Goal: Task Accomplishment & Management: Manage account settings

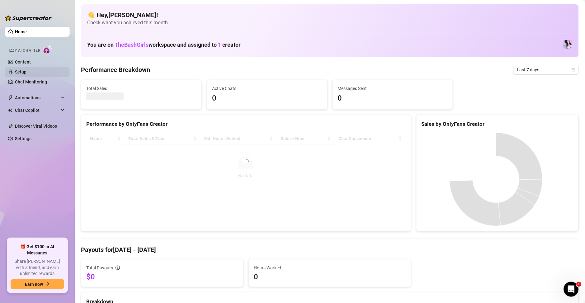
click at [20, 72] on link "Setup" at bounding box center [21, 71] width 12 height 5
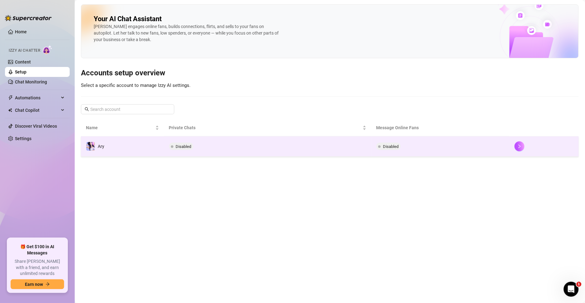
click at [424, 152] on td "Disabled" at bounding box center [440, 146] width 138 height 20
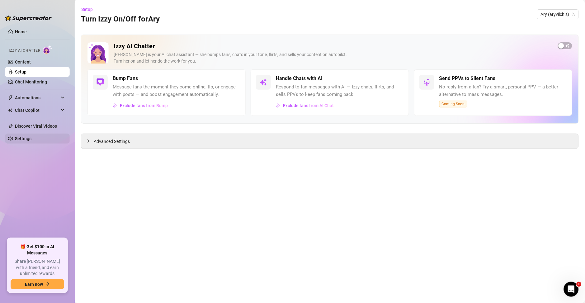
click at [16, 139] on link "Settings" at bounding box center [23, 138] width 16 height 5
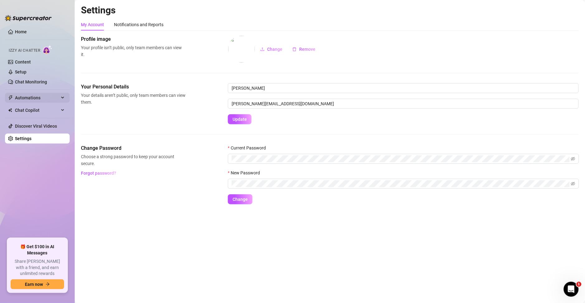
click at [28, 94] on span "Automations" at bounding box center [37, 98] width 44 height 10
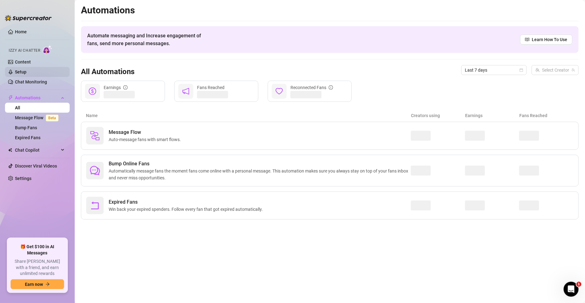
click at [26, 71] on link "Setup" at bounding box center [21, 71] width 12 height 5
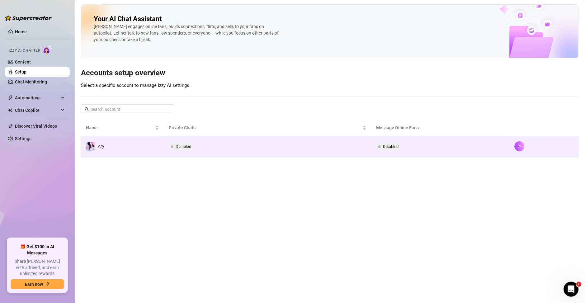
click at [189, 154] on td "Disabled" at bounding box center [267, 146] width 207 height 20
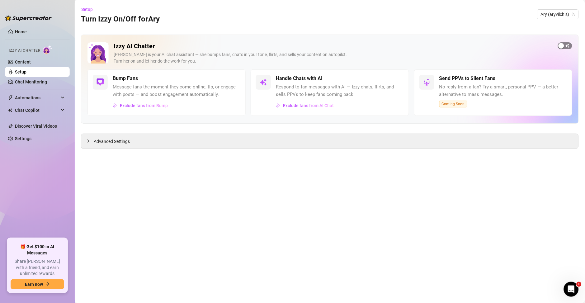
click at [565, 47] on span "button" at bounding box center [565, 45] width 14 height 7
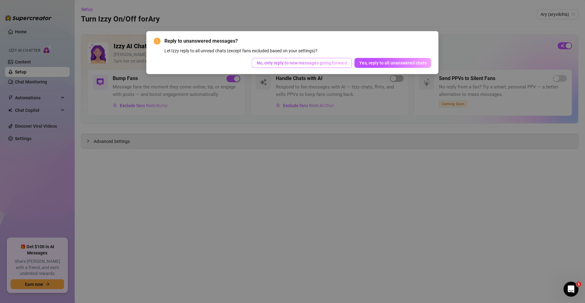
click at [318, 66] on button "No, only reply to new messages going forward" at bounding box center [302, 63] width 100 height 10
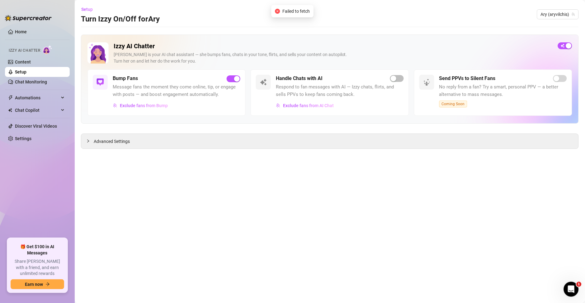
click at [338, 180] on main "Setup Turn Izzy On/Off for Ary Ary (aryvilchis) Izzy AI Chatter Izzy is your AI…" at bounding box center [330, 151] width 510 height 303
click at [397, 82] on span "button" at bounding box center [397, 78] width 14 height 7
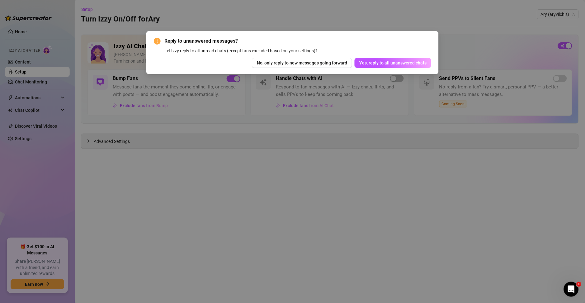
click at [291, 203] on div "Reply to unanswered messages? Let Izzy reply to all unread chats (except fans e…" at bounding box center [292, 151] width 585 height 303
click at [339, 176] on div "Reply to unanswered messages? Let Izzy reply to all unread chats (except fans e…" at bounding box center [292, 151] width 585 height 303
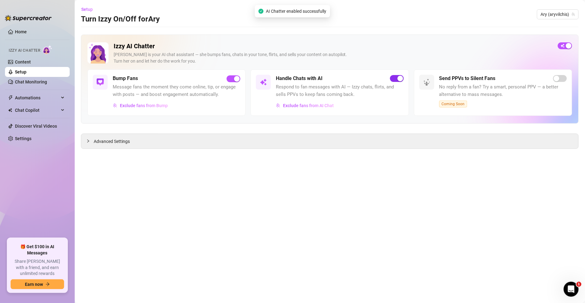
click at [398, 78] on div "button" at bounding box center [400, 79] width 6 height 6
click at [111, 146] on div "Advanced Settings" at bounding box center [329, 141] width 497 height 15
click at [395, 82] on span "button" at bounding box center [397, 78] width 14 height 7
click at [394, 80] on span "button" at bounding box center [397, 78] width 14 height 7
click at [296, 107] on span "Exclude fans from AI Chat" at bounding box center [308, 105] width 51 height 5
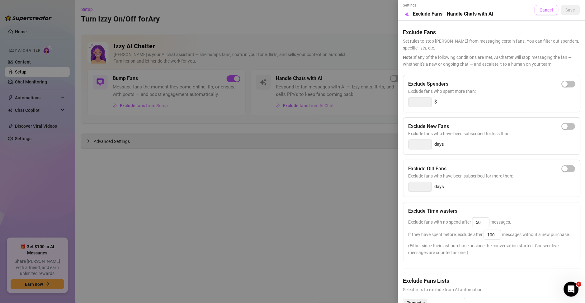
click at [539, 13] on button "Cancel" at bounding box center [546, 10] width 24 height 10
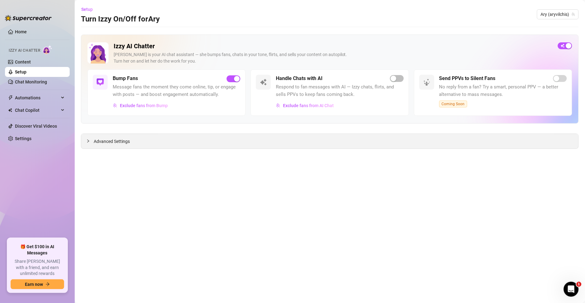
click at [113, 145] on div "Advanced Settings" at bounding box center [329, 141] width 497 height 15
click at [84, 142] on div "Advanced Settings" at bounding box center [329, 141] width 497 height 15
click at [87, 142] on icon "collapsed" at bounding box center [88, 141] width 4 height 4
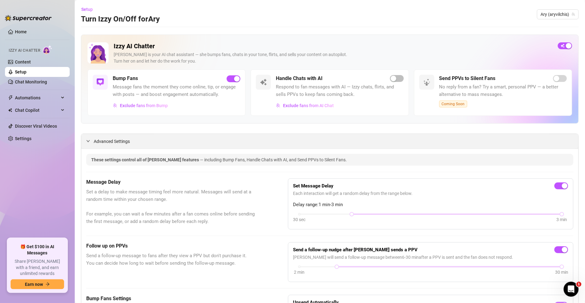
click at [89, 142] on icon "expanded" at bounding box center [88, 141] width 4 height 4
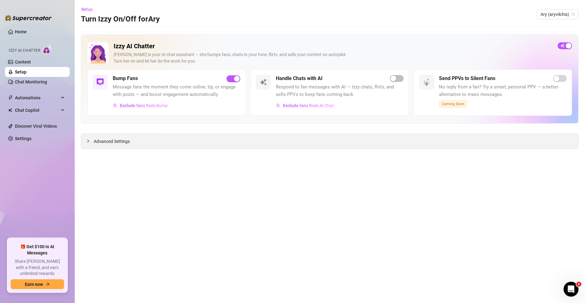
click at [89, 142] on icon "collapsed" at bounding box center [88, 141] width 4 height 4
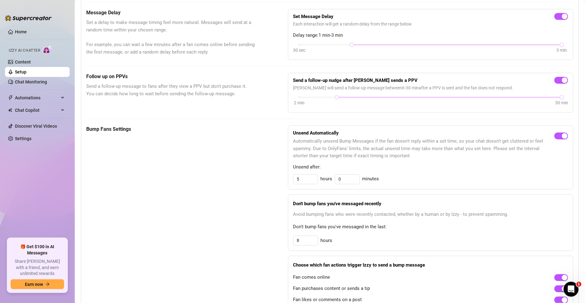
scroll to position [10, 0]
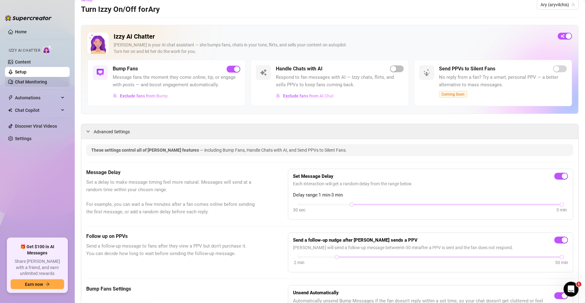
click at [36, 84] on link "Chat Monitoring" at bounding box center [31, 81] width 32 height 5
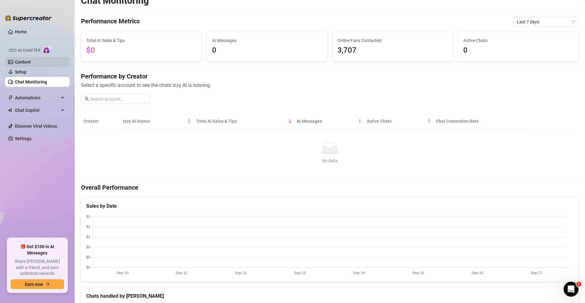
click at [31, 62] on link "Content" at bounding box center [23, 61] width 16 height 5
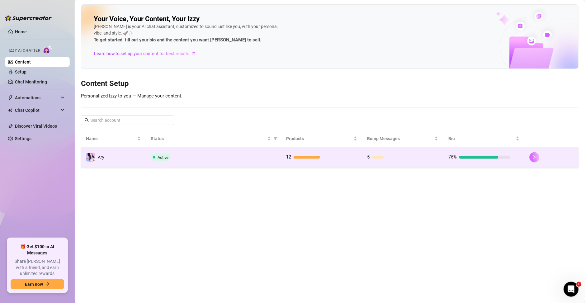
click at [530, 158] on button "button" at bounding box center [534, 157] width 10 height 10
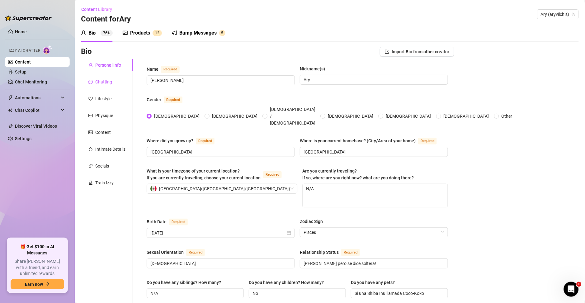
click at [110, 83] on div "Chatting" at bounding box center [103, 81] width 17 height 7
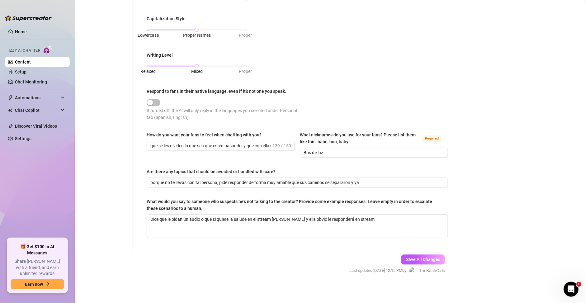
scroll to position [5, 0]
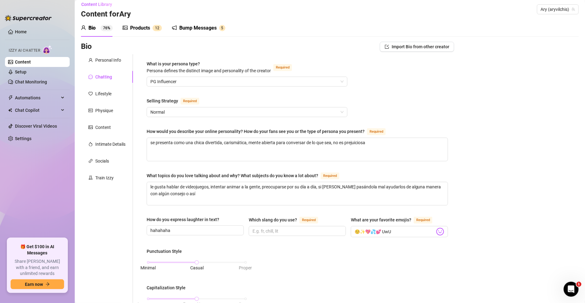
click at [194, 26] on div "Bump Messages" at bounding box center [197, 27] width 37 height 7
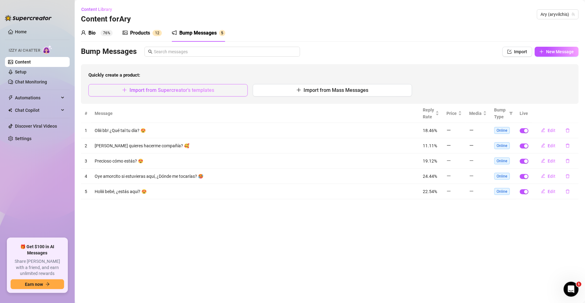
click at [194, 92] on span "Import from Supercreator's templates" at bounding box center [171, 90] width 85 height 6
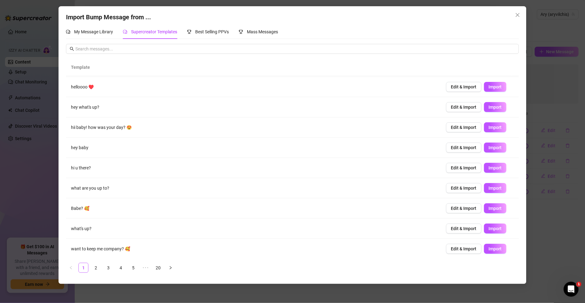
scroll to position [20, 0]
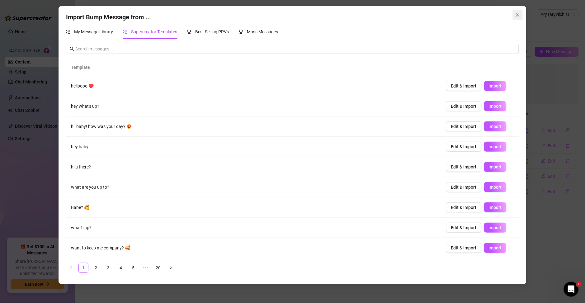
click at [521, 16] on span "Close" at bounding box center [517, 14] width 10 height 5
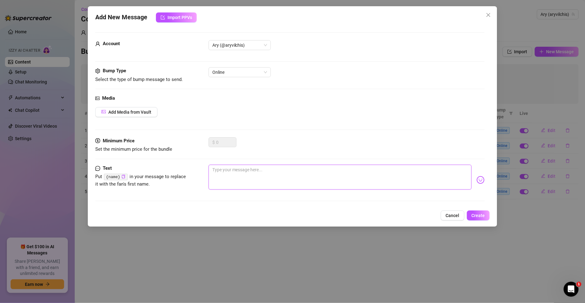
click at [243, 179] on textarea at bounding box center [339, 177] width 263 height 25
paste textarea "Buenos días amorcito 💕 ¿dormiste [PERSON_NAME]?"
type textarea "Buenos días amorcito 💕 ¿dormiste [PERSON_NAME]?"
click at [482, 214] on span "Create" at bounding box center [477, 215] width 13 height 5
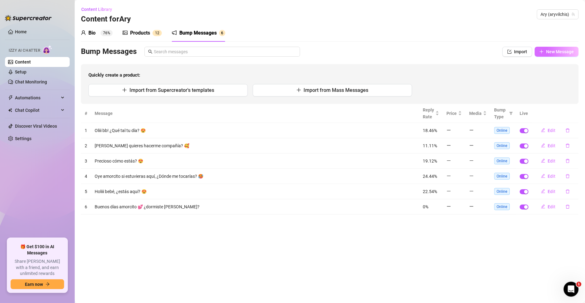
click at [558, 50] on span "New Message" at bounding box center [560, 51] width 28 height 5
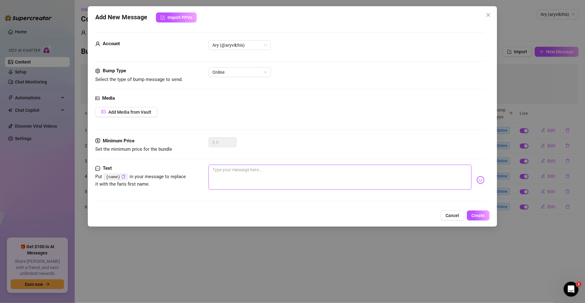
click at [255, 175] on textarea at bounding box center [339, 177] width 263 height 25
paste textarea "Hola bbito 🥰 ya desperté pensando en ti, ¿cómo estás?"
type textarea "Hola bbito 🥰 ya desperté pensando en ti, ¿cómo estás?"
click at [257, 69] on span "Online" at bounding box center [239, 72] width 55 height 9
type textarea "Hola bbito 🥰 ya desperté pensando en ti, ¿cómo estás?"
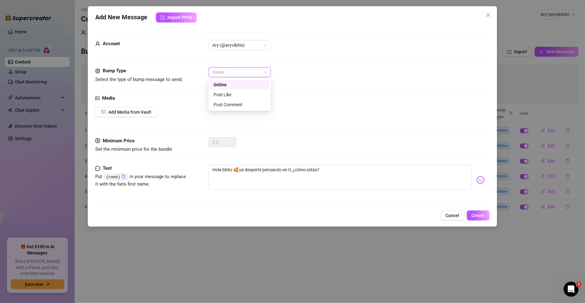
click at [317, 73] on div "Online" at bounding box center [346, 72] width 276 height 10
click at [475, 213] on span "Create" at bounding box center [477, 215] width 13 height 5
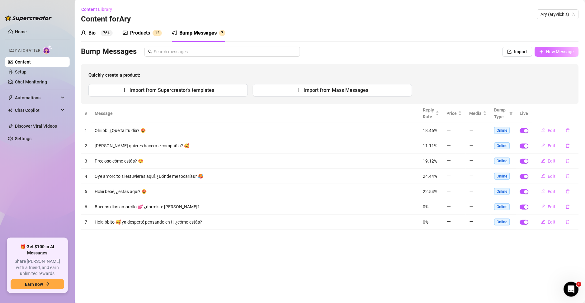
click at [567, 57] on div "Bump Messages Import New Message Quickly create a product: Import from Supercre…" at bounding box center [329, 75] width 497 height 57
click at [560, 54] on span "New Message" at bounding box center [560, 51] width 28 height 5
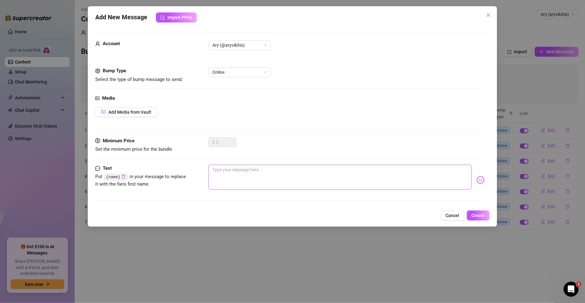
click at [279, 173] on textarea at bounding box center [339, 177] width 263 height 25
paste textarea "Olii guapo 😏 ¿me soñaste anoche o qué?"
type textarea "Olii guapo 😏 ¿me soñaste anoche o qué?"
drag, startPoint x: 470, startPoint y: 215, endPoint x: 488, endPoint y: 210, distance: 18.1
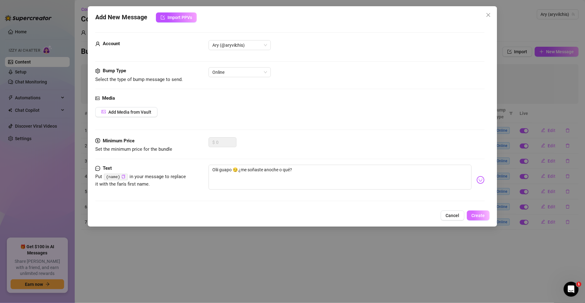
click at [471, 215] on button "Create" at bounding box center [478, 215] width 23 height 10
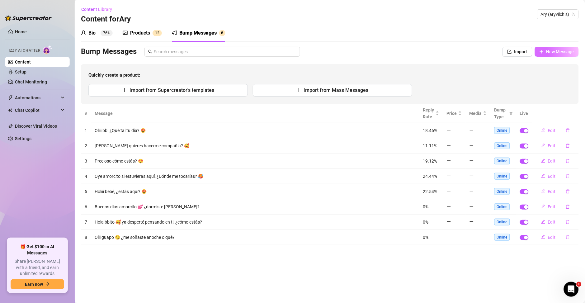
click at [543, 52] on icon "plus" at bounding box center [541, 51] width 4 height 4
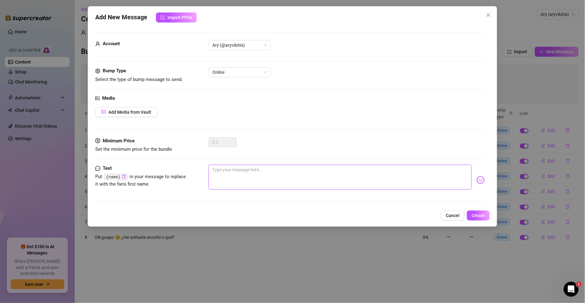
click at [234, 172] on textarea at bounding box center [339, 177] width 263 height 25
paste textarea "Holaaa amorcito 💋 ¿cómo va tu día, bbito?"
type textarea "Holaaa amorcito 💋 ¿cómo va tu día, bbito?"
click at [482, 217] on span "Create" at bounding box center [477, 215] width 13 height 5
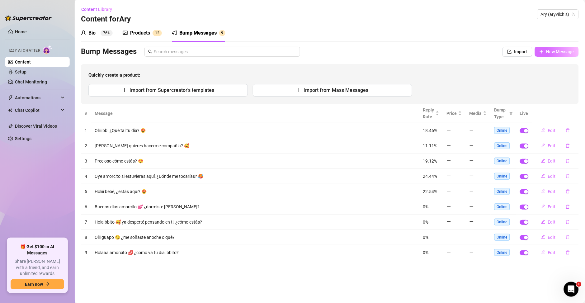
click at [564, 51] on span "New Message" at bounding box center [560, 51] width 28 height 5
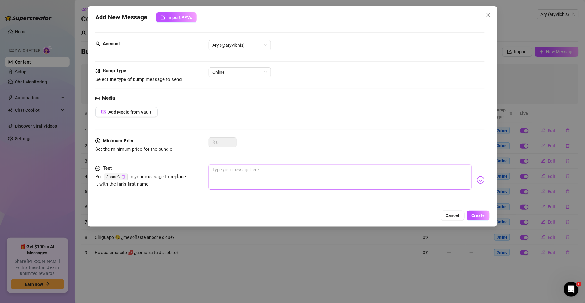
click at [231, 185] on textarea at bounding box center [339, 177] width 263 height 25
paste textarea "[PERSON_NAME] guapo 😈 ¿qué haces a esta hora, pensando en mí?"
type textarea "[PERSON_NAME] guapo 😈 ¿qué haces a esta hora, pensando en mí?"
click at [475, 212] on button "Create" at bounding box center [478, 215] width 23 height 10
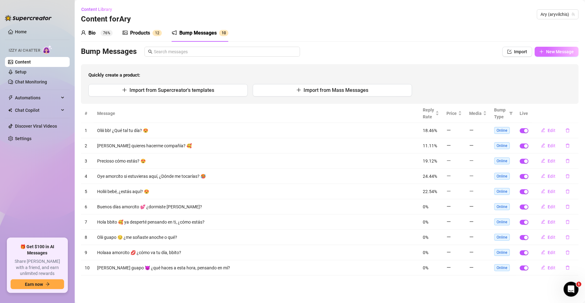
click at [556, 53] on span "New Message" at bounding box center [560, 51] width 28 height 5
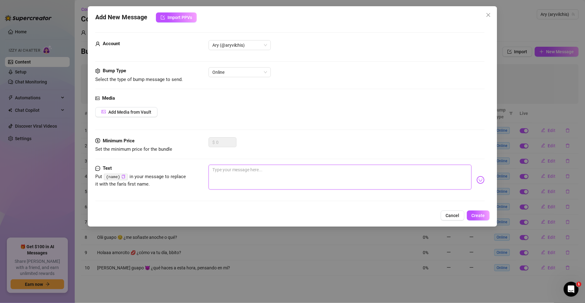
click at [266, 180] on textarea at bounding box center [339, 177] width 263 height 25
paste textarea "Bbiiitooo 😍 cuéntame, ¿cómo estás pasando la tarde?"
type textarea "Bbiiitooo 😍 cuéntame, ¿cómo estás pasando la tarde?"
click at [481, 212] on button "Create" at bounding box center [478, 215] width 23 height 10
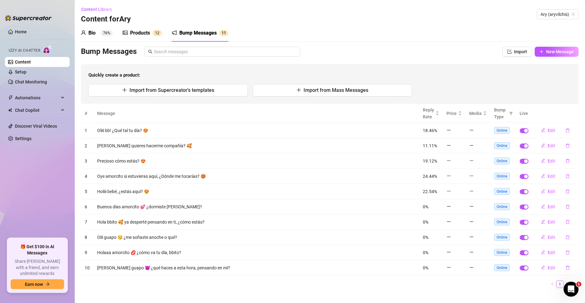
click at [551, 57] on div "Bump Messages Import New Message Quickly create a product: Import from Supercre…" at bounding box center [329, 75] width 497 height 57
click at [549, 55] on button "New Message" at bounding box center [556, 52] width 44 height 10
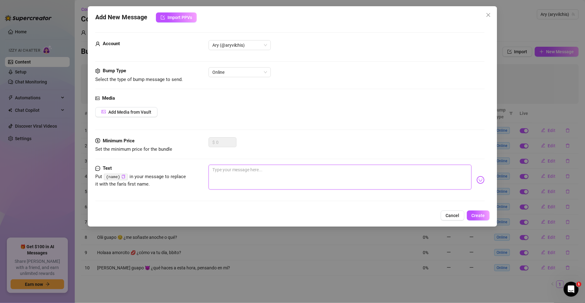
click at [298, 175] on textarea at bounding box center [339, 177] width 263 height 25
paste textarea "Oye amorcito 🤭 ¿ya comiste o quieres que yo sea tu postrecito?"
type textarea "Oye amorcito 🤭 ¿ya comiste o quieres que yo sea tu postrecito?"
click at [483, 218] on button "Create" at bounding box center [478, 215] width 23 height 10
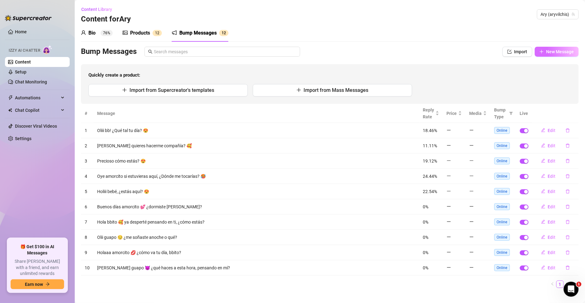
click at [546, 55] on button "New Message" at bounding box center [556, 52] width 44 height 10
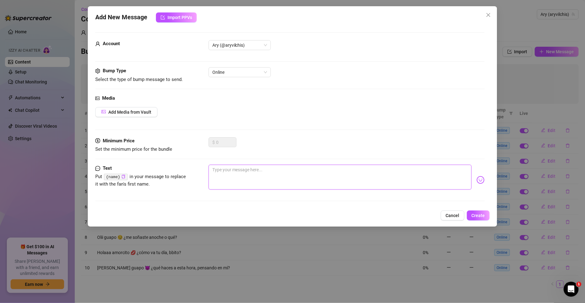
click at [302, 180] on textarea at bounding box center [339, 177] width 263 height 25
paste textarea "Buenas noches bbito 💕 ¿cómo estuvo tu día?"
type textarea "Buenas noches bbito 💕 ¿cómo estuvo tu día?"
click at [473, 216] on span "Create" at bounding box center [477, 215] width 13 height 5
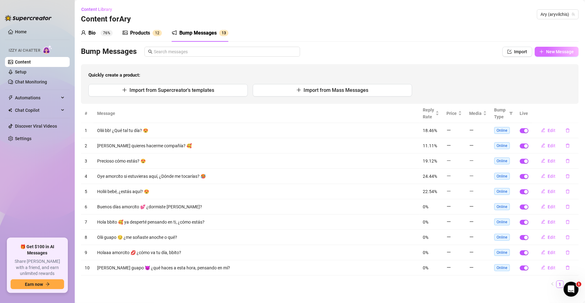
click at [553, 49] on button "New Message" at bounding box center [556, 52] width 44 height 10
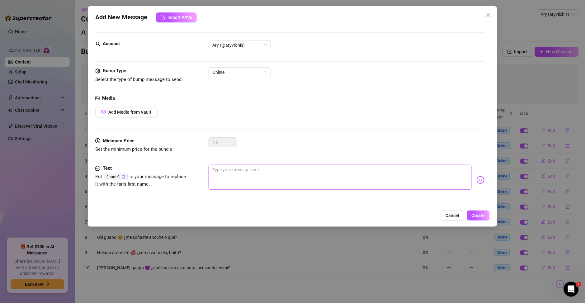
click at [320, 173] on textarea at bounding box center [339, 177] width 263 height 25
paste textarea "Olii guapo 🥵 ¿listo para dormir o para soñar conmigo?"
type textarea "Olii guapo 🥵 ¿listo para dormir o para soñar conmigo?"
click at [476, 216] on span "Create" at bounding box center [477, 215] width 13 height 5
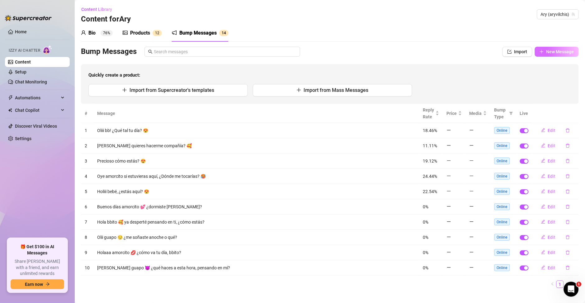
click at [546, 54] on span "New Message" at bounding box center [560, 51] width 28 height 5
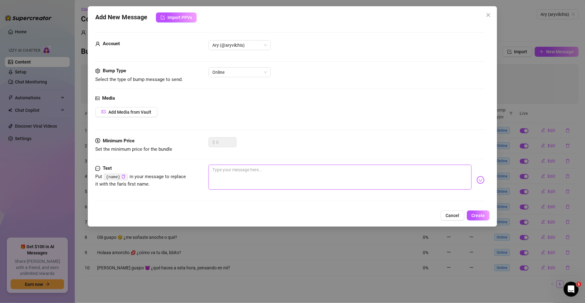
click at [344, 178] on textarea at bounding box center [339, 177] width 263 height 25
paste textarea "[PERSON_NAME] bello 😘 ¿cómo te sientes antes de dormir?"
type textarea "[PERSON_NAME] bello 😘 ¿cómo te sientes antes de dormir?"
click at [239, 168] on textarea "[PERSON_NAME] bello 😘 ¿cómo te sientes antes de dormir?" at bounding box center [339, 177] width 263 height 25
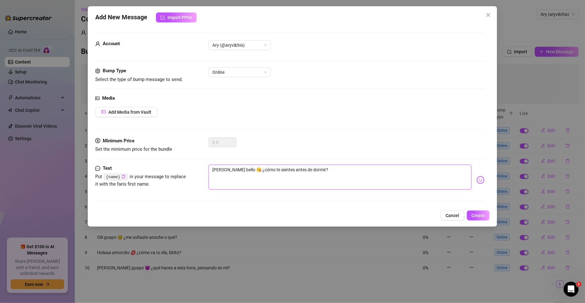
type textarea "[PERSON_NAME] belo 😘 ¿cómo te sientes antes de dormir?"
type textarea "[PERSON_NAME] beo 😘 ¿cómo te sientes antes de dormir?"
type textarea "[PERSON_NAME] bo 😘 ¿cómo te sientes antes de dormir?"
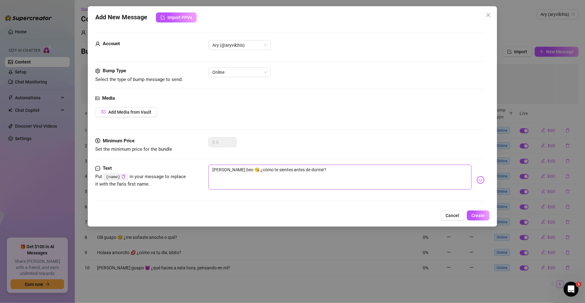
type textarea "[PERSON_NAME] bo 😘 ¿cómo te sientes antes de dormir?"
type textarea "[PERSON_NAME] bo😘 ¿cómo te sientes antes de dormir?"
type textarea "[PERSON_NAME] b😘 ¿cómo te sientes antes de dormir?"
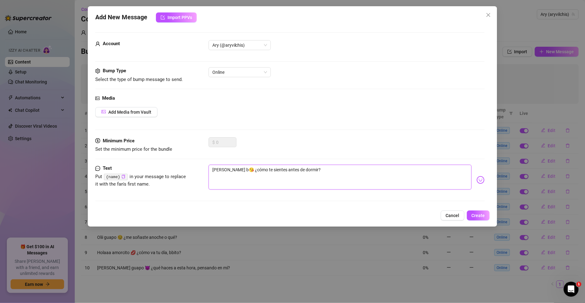
type textarea "[PERSON_NAME] 😘 ¿cómo te sientes antes de dormir?"
type textarea "[PERSON_NAME]😘 ¿cómo te sientes antes de dormir?"
click at [474, 216] on span "Create" at bounding box center [477, 215] width 13 height 5
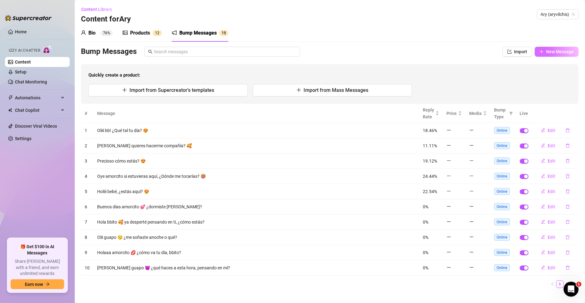
click at [544, 48] on button "New Message" at bounding box center [556, 52] width 44 height 10
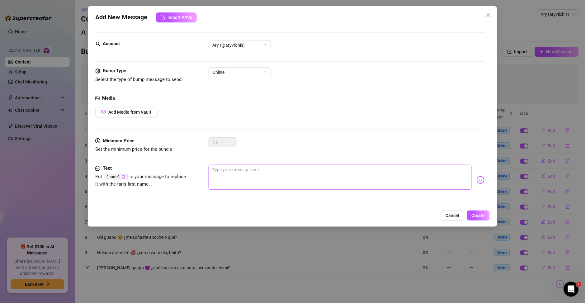
click at [268, 171] on textarea at bounding box center [339, 177] width 263 height 25
paste textarea "Bbito 😈 ¿me cuentas cómo estás o me duermo imaginándote?"
type textarea "Bbito 😈 ¿me cuentas cómo estás o me duermo imaginándote?"
click at [488, 219] on button "Create" at bounding box center [478, 215] width 23 height 10
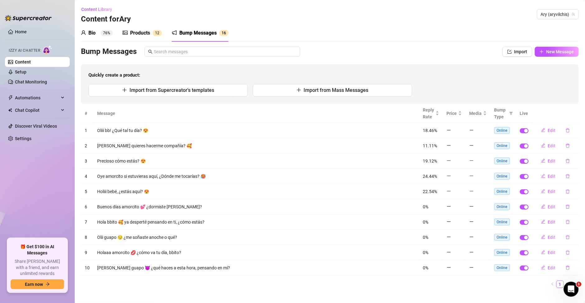
click at [91, 32] on div "Bio" at bounding box center [91, 32] width 7 height 7
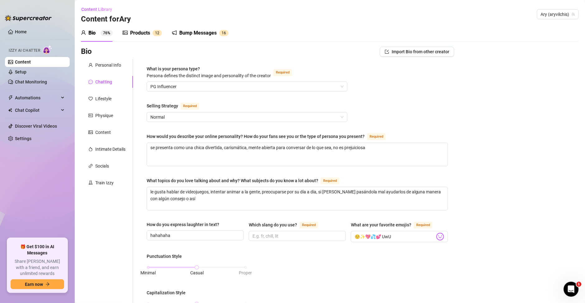
click at [533, 106] on div "Bio Import Bio from other creator Personal Info Chatting Lifestyle Physique Con…" at bounding box center [329, 303] width 497 height 513
drag, startPoint x: 245, startPoint y: 223, endPoint x: 297, endPoint y: 225, distance: 51.7
click at [297, 225] on div "How do you express laughter in text? hahahaha Which slang do you use? Required …" at bounding box center [297, 234] width 301 height 27
click at [297, 225] on div "Which slang do you use? Required" at bounding box center [285, 224] width 72 height 7
click at [297, 232] on input "Which slang do you use? Required" at bounding box center [296, 235] width 88 height 7
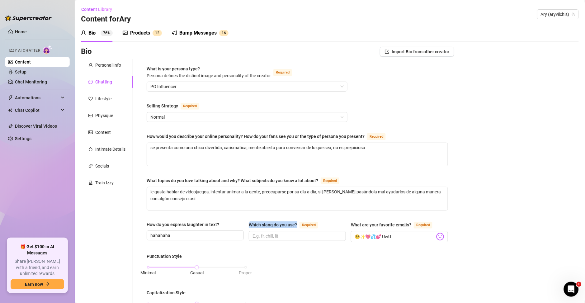
drag, startPoint x: 296, startPoint y: 223, endPoint x: 247, endPoint y: 222, distance: 48.9
click at [249, 222] on div "Which slang do you use? Required" at bounding box center [285, 224] width 72 height 7
copy div "Which slang do you use?"
click at [281, 238] on input "Which slang do you use? Required" at bounding box center [296, 235] width 88 height 7
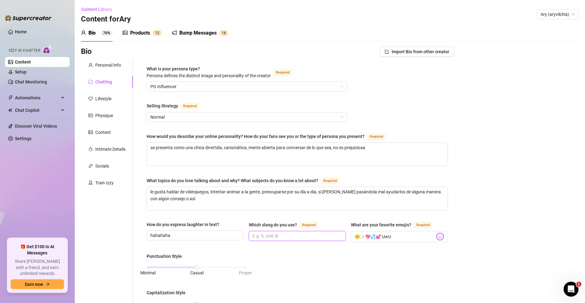
click at [253, 237] on input "Which slang do you use? Required" at bounding box center [296, 235] width 88 height 7
type input "achi"
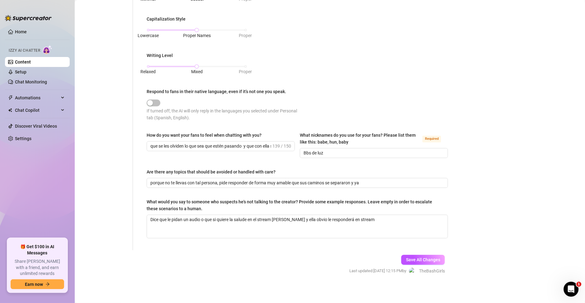
scroll to position [274, 0]
click at [407, 259] on span "Save All Changes" at bounding box center [423, 259] width 34 height 5
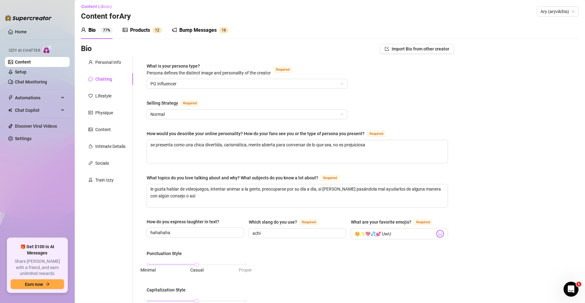
scroll to position [0, 0]
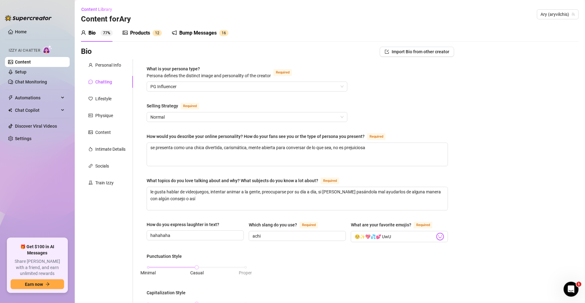
click at [146, 37] on div "Products 1 2" at bounding box center [142, 32] width 39 height 17
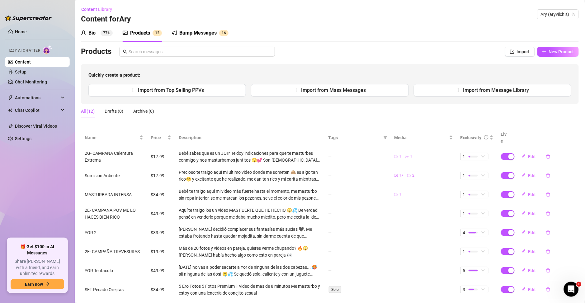
click at [191, 36] on div "Bump Messages" at bounding box center [197, 32] width 37 height 7
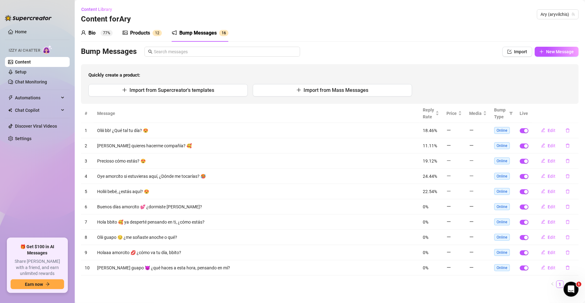
click at [92, 35] on div "Bio" at bounding box center [91, 32] width 7 height 7
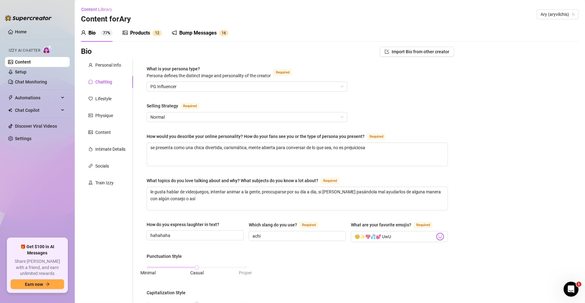
click at [203, 31] on div "Bump Messages" at bounding box center [197, 32] width 37 height 7
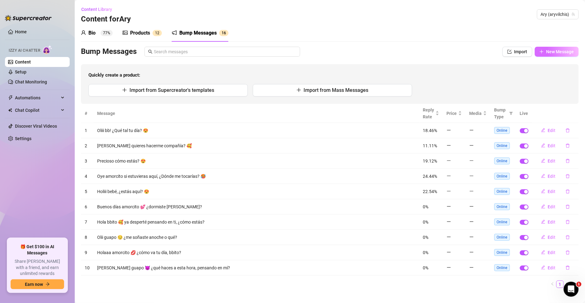
click at [546, 49] on span "New Message" at bounding box center [560, 51] width 28 height 5
type textarea "Type your message here..."
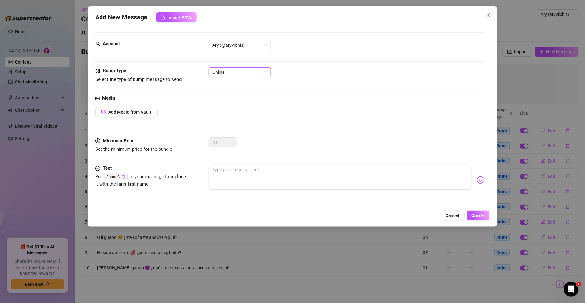
click at [228, 71] on span "Online" at bounding box center [239, 72] width 55 height 9
click at [448, 212] on button "Cancel" at bounding box center [453, 215] width 24 height 10
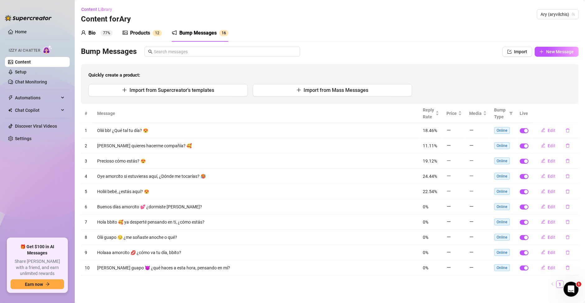
click at [97, 30] on div "Bio 77%" at bounding box center [97, 32] width 32 height 7
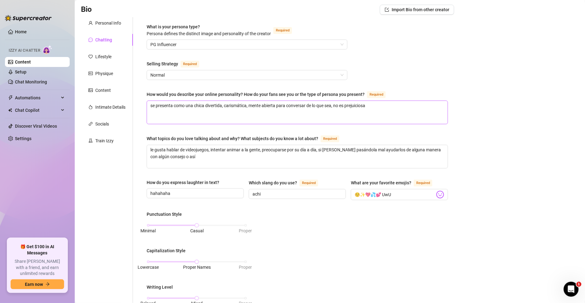
scroll to position [45, 0]
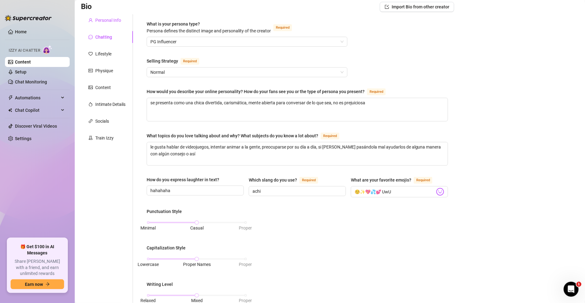
click at [110, 18] on div "Personal Info" at bounding box center [108, 20] width 26 height 7
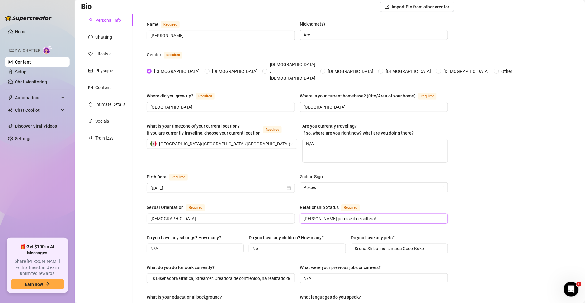
click at [325, 215] on input "[PERSON_NAME] pero se dice soltera!" at bounding box center [372, 218] width 139 height 7
click at [432, 183] on span "Pisces" at bounding box center [373, 187] width 141 height 9
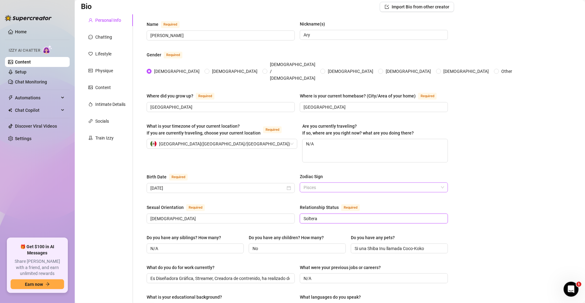
type input "Soltera"
click at [432, 183] on span "Pisces" at bounding box center [373, 187] width 141 height 9
click at [192, 184] on input "[DATE]" at bounding box center [217, 187] width 135 height 7
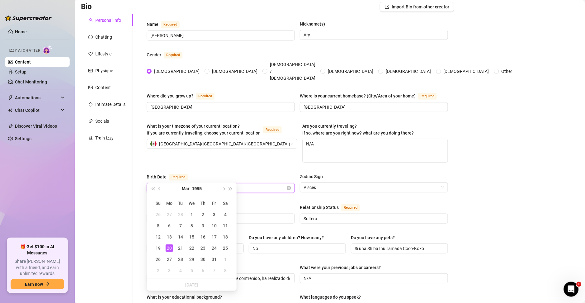
click at [192, 184] on input "[DATE]" at bounding box center [217, 187] width 135 height 7
click at [508, 155] on div "Bio Import Bio from other creator Personal Info Chatting Lifestyle Physique Con…" at bounding box center [329, 283] width 497 height 563
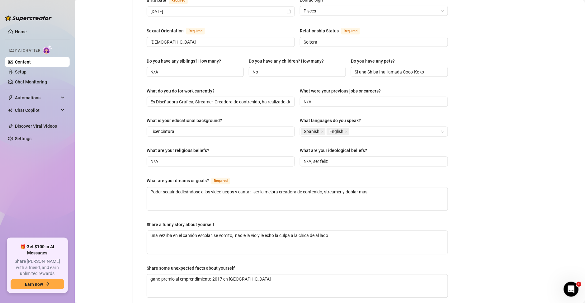
scroll to position [224, 0]
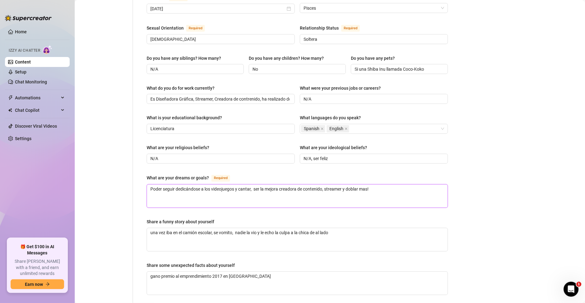
click at [161, 184] on textarea "Poder seguir dedicándose a los videojuegos y cantar, ser la mejora creadora de …" at bounding box center [297, 195] width 301 height 23
type textarea "Poder segui dedicándose a los videojuegos y cantar, ser la mejora creadora de c…"
type textarea "Poder segu dedicándose a los videojuegos y cantar, ser la mejora creadora de co…"
type textarea "Poder segui dedicándose a los videojuegos y cantar, ser la mejora creadora de c…"
type textarea "Poder seguie dedicándose a los videojuegos y cantar, ser la mejora creadora de …"
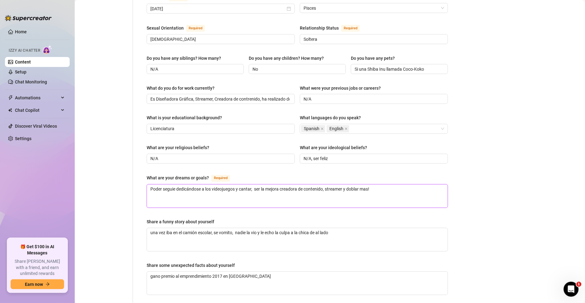
type textarea "Poder seguien dedicándose a los videojuegos y cantar, ser la mejora creadora de…"
type textarea "Poder seguiend dedicándose a los videojuegos y cantar, ser la mejora creadora d…"
type textarea "Poder seguiendo dedicándose a los videojuegos y cantar, ser la mejora creadora …"
click at [179, 184] on textarea "Poder seguiendo dedicándose a los videojuegos y cantar, ser la mejora creadora …" at bounding box center [297, 195] width 301 height 23
type textarea "Poder sguiendo dedicándose a los videojuegos y cantar, ser la mejora creadora d…"
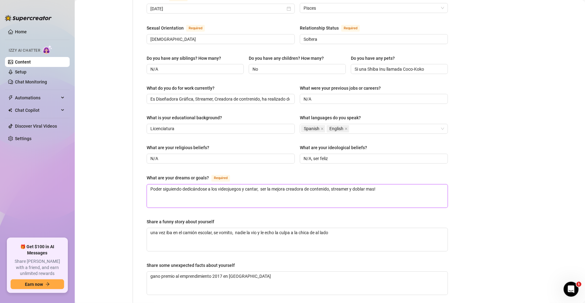
type textarea "Poder siguiendo dedicándose a los videojuegos y cantar, ser la mejora creadora …"
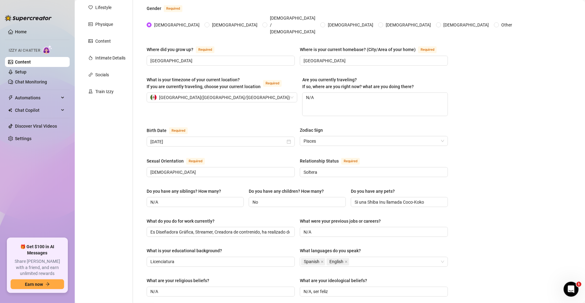
scroll to position [90, 0]
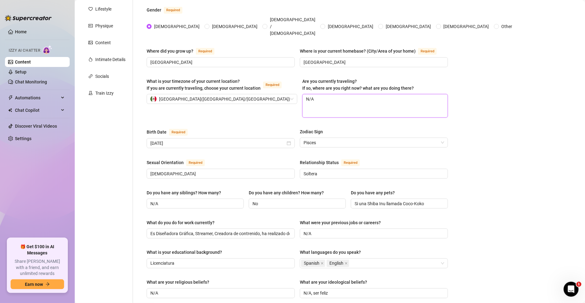
click at [356, 99] on textarea "N/A" at bounding box center [374, 105] width 145 height 23
type textarea "S"
type textarea "Si"
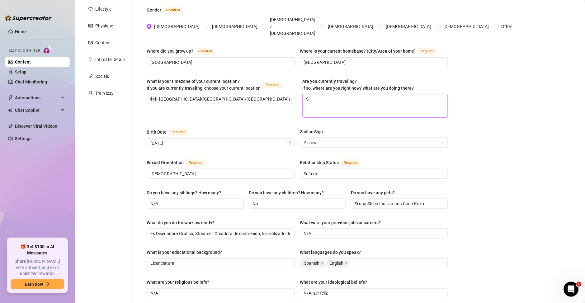
type textarea "Si"
type textarea "Si h"
type textarea "Si he"
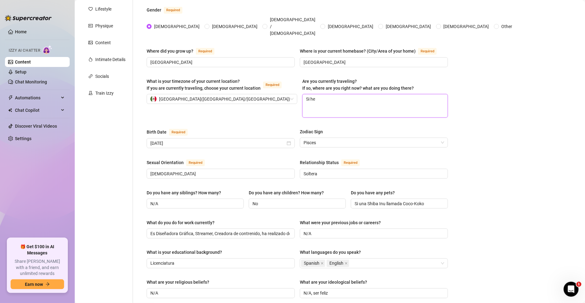
type textarea "Si h"
type textarea "Si"
type textarea "S"
type textarea "P"
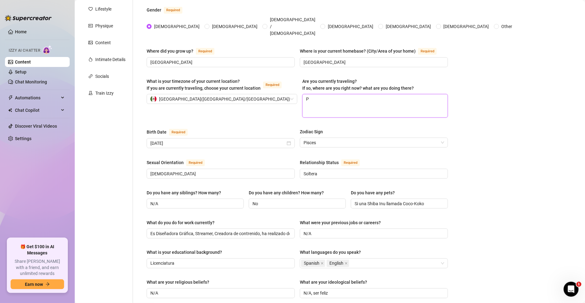
type textarea "Pa"
type textarea "Paso"
type textarea "Paso m"
type textarea "Paso mu"
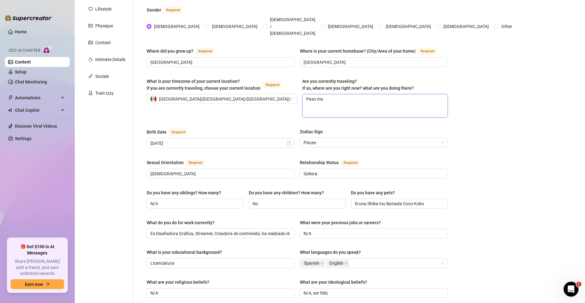
type textarea "Paso muy"
type textarea "Paso muy s"
type textarea "Paso muy se"
type textarea "Paso muy seg"
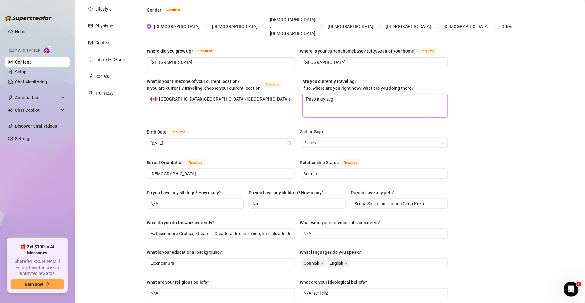
type textarea "Paso muy segu"
type textarea "Paso muy segui"
type textarea "Paso muy seguid"
type textarea "Paso muy seguido"
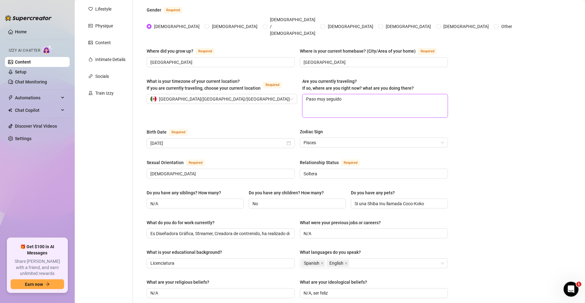
type textarea "Paso muy seguido e"
type textarea "Paso muy seguido en"
type textarea "Paso muy seguido en J"
type textarea "Paso muy seguido en [PERSON_NAME]"
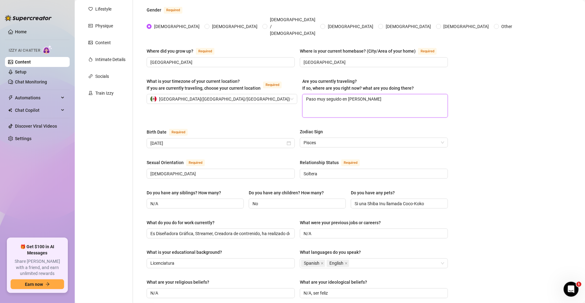
type textarea "Paso muy seguido en Jap"
type textarea "Paso muy seguido en [GEOGRAPHIC_DATA]"
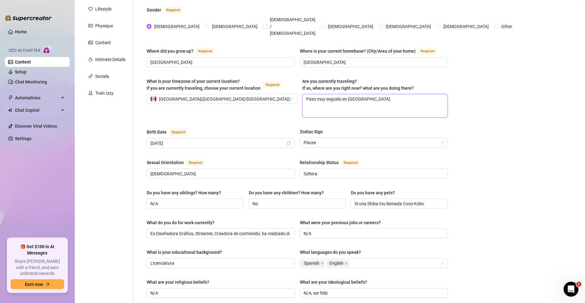
type textarea "Paso muy seguido en [GEOGRAPHIC_DATA],"
type textarea "Paso muy seguido en [GEOGRAPHIC_DATA], p"
type textarea "Paso muy seguido en [GEOGRAPHIC_DATA], pe"
type textarea "Paso muy seguido en [GEOGRAPHIC_DATA], pero"
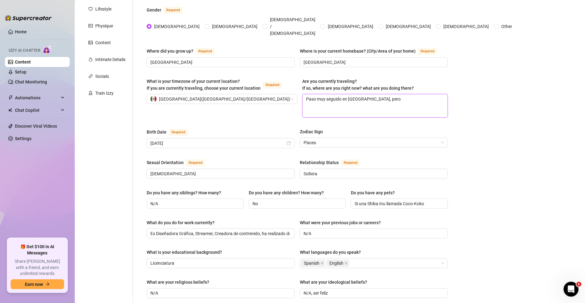
type textarea "Paso muy seguido en [GEOGRAPHIC_DATA], pero"
type textarea "Paso muy seguido en [GEOGRAPHIC_DATA], pero a"
type textarea "Paso muy seguido en [GEOGRAPHIC_DATA], pero ah"
type textarea "Paso muy seguido en [GEOGRAPHIC_DATA], pero aho"
type textarea "Paso muy seguido en [GEOGRAPHIC_DATA], pero ahor"
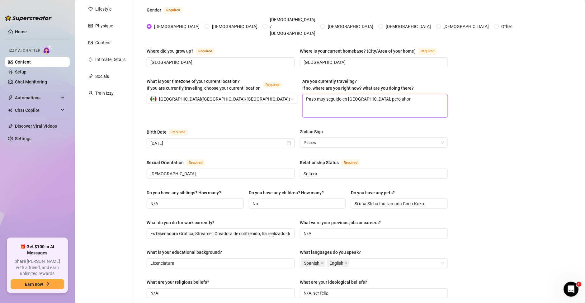
type textarea "Paso muy seguido en [GEOGRAPHIC_DATA], pero ahora"
type textarea "Paso muy seguido en [GEOGRAPHIC_DATA], pero ahora n"
type textarea "Paso muy seguido en [GEOGRAPHIC_DATA], pero ahora no"
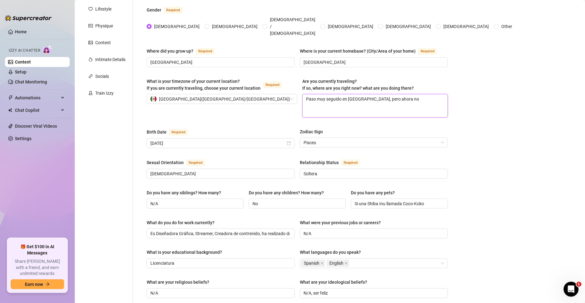
type textarea "Paso muy seguido en [GEOGRAPHIC_DATA], pero ahora no"
type textarea "Paso muy seguido en [GEOGRAPHIC_DATA], pero ahora n"
type textarea "Paso muy seguido en [GEOGRAPHIC_DATA], pero ahora"
type textarea "Paso muy seguido en [GEOGRAPHIC_DATA], pero ahor"
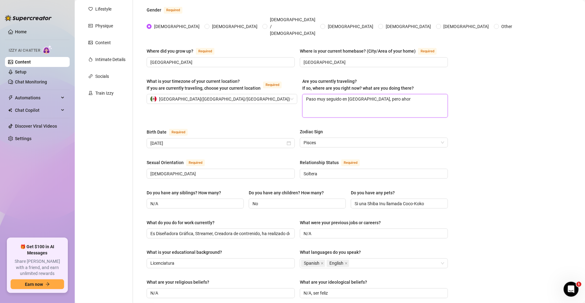
type textarea "Paso muy seguido en [GEOGRAPHIC_DATA], pero aho"
type textarea "Paso muy seguido en [GEOGRAPHIC_DATA], pero ah"
type textarea "Paso muy seguido en [GEOGRAPHIC_DATA], pero a"
type textarea "Paso muy seguido en [GEOGRAPHIC_DATA], pero"
type textarea "Paso muy seguido en [GEOGRAPHIC_DATA], pero p"
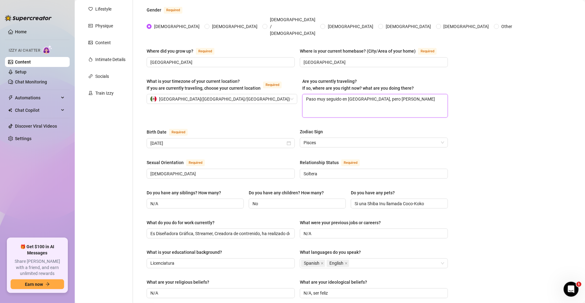
type textarea "Paso muy seguido en [GEOGRAPHIC_DATA], pero por"
type textarea "Paso muy seguido en [GEOGRAPHIC_DATA], pero por a"
type textarea "Paso muy seguido en [GEOGRAPHIC_DATA], pero por ah"
type textarea "Paso muy seguido en [GEOGRAPHIC_DATA], pero por aho"
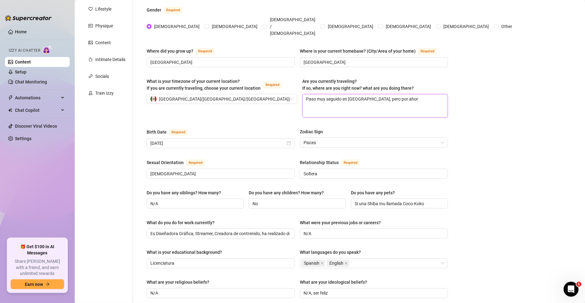
type textarea "Paso muy seguido en [GEOGRAPHIC_DATA], pero por ahora"
type textarea "Paso muy seguido en [GEOGRAPHIC_DATA], pero por ahora n"
click at [329, 138] on span "Pisces" at bounding box center [373, 142] width 141 height 9
drag, startPoint x: 196, startPoint y: 132, endPoint x: 143, endPoint y: 135, distance: 52.6
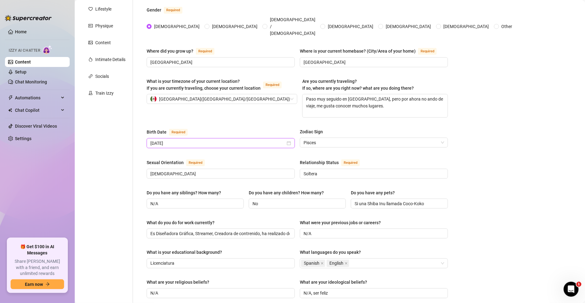
click at [143, 135] on div "Name Required [PERSON_NAME] Nickname(s) Ary Gender Required [DEMOGRAPHIC_DATA] …" at bounding box center [297, 227] width 314 height 515
click at [322, 138] on span "Pisces" at bounding box center [373, 142] width 141 height 9
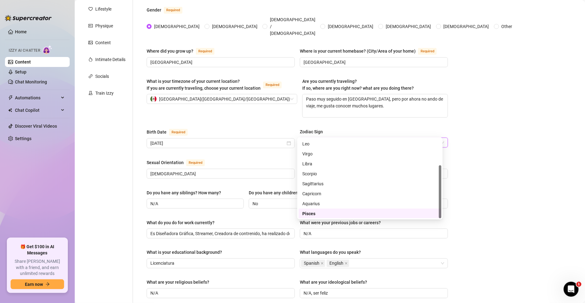
click at [543, 139] on div "Bio Import Bio from other creator Personal Info Chatting Lifestyle Physique Con…" at bounding box center [329, 238] width 497 height 563
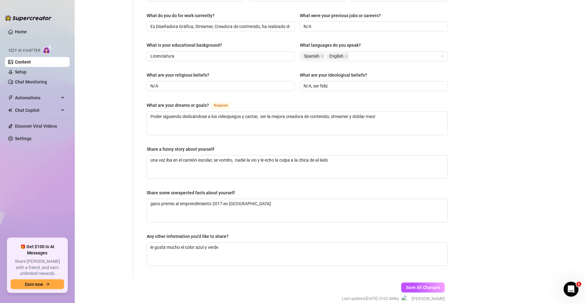
scroll to position [314, 0]
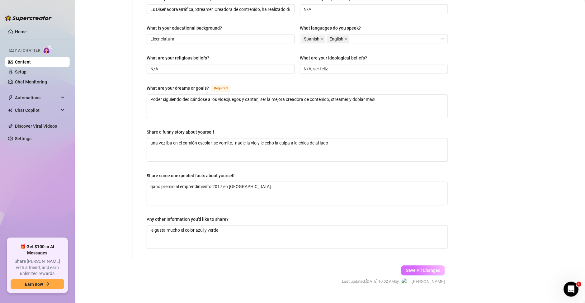
click at [428, 265] on button "Save All Changes" at bounding box center [423, 270] width 44 height 10
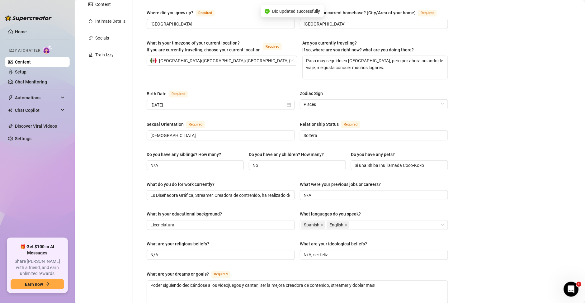
scroll to position [134, 0]
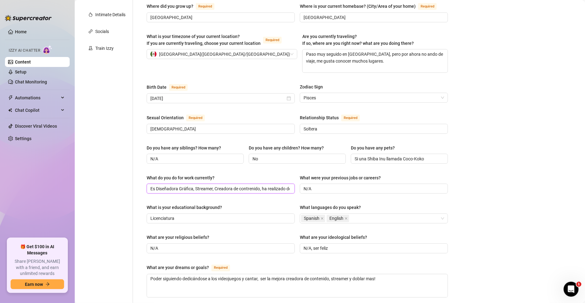
drag, startPoint x: 156, startPoint y: 177, endPoint x: 134, endPoint y: 173, distance: 21.6
click at [134, 173] on div "Name Required [PERSON_NAME] Nickname(s) Ary Gender Required [DEMOGRAPHIC_DATA] …" at bounding box center [293, 182] width 321 height 515
click at [261, 185] on input "Soy Diseñadora Gráfica, Streamer, Creadora de contrenido, ha realizado doblajes…" at bounding box center [219, 188] width 139 height 7
click at [194, 185] on input "Soy Diseñadora Gráfica, Streamer, Creadora de contenido, ha realizado doblajes …" at bounding box center [219, 188] width 139 height 7
click at [195, 185] on input "Soy Diseñadora Gráfica, Streamer, Creadora de contenido, ha realizado doblajes …" at bounding box center [219, 188] width 139 height 7
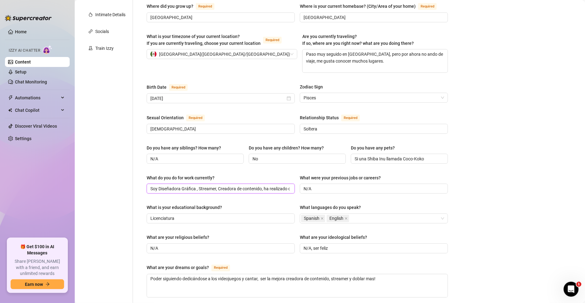
click at [195, 185] on input "Soy Diseñadora Gráfica , Streamer, Creadora de contenido, ha realizado doblajes…" at bounding box center [219, 188] width 139 height 7
paste input "😀"
click at [222, 185] on input "Soy Diseñadora Gráfica 😀, Streamer, Creadora de contenido, ha realizado doblaje…" at bounding box center [219, 188] width 139 height 7
click at [222, 185] on input "Soy Diseñadora Gráfica 😀, Streamer , Creadora de contenido, ha realizado doblaj…" at bounding box center [219, 188] width 139 height 7
paste input "🎮"
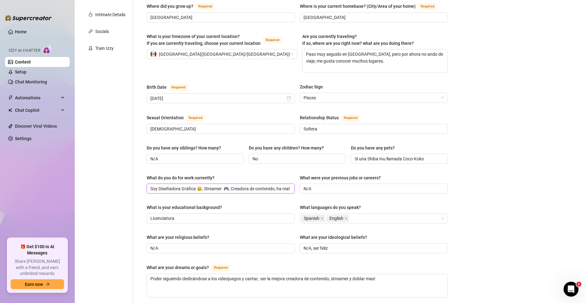
drag, startPoint x: 275, startPoint y: 177, endPoint x: 280, endPoint y: 173, distance: 6.3
click at [277, 185] on input "Soy Diseñadora Gráfica 😀, Streamer 🎮, Creadora de contenido, ha realizado dobla…" at bounding box center [219, 188] width 139 height 7
paste input "🎙️"
drag, startPoint x: 280, startPoint y: 178, endPoint x: 295, endPoint y: 180, distance: 15.1
click at [327, 179] on div "What do you do for work currently? Soy Diseñadora Gráfica 😀, Streamer 🎮, Creado…" at bounding box center [297, 186] width 301 height 25
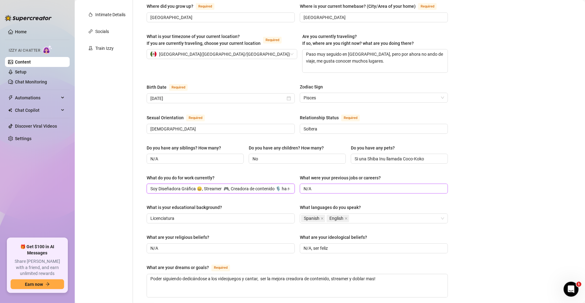
scroll to position [0, 71]
drag, startPoint x: 285, startPoint y: 178, endPoint x: 312, endPoint y: 178, distance: 26.4
click at [312, 178] on div "What do you do for work currently? Soy Diseñadora Gráfica 😀, Streamer 🎮, Creado…" at bounding box center [297, 186] width 301 height 25
click at [289, 184] on span "Soy Diseñadora Gráfica 😀, Streamer 🎮, Creadora de contenido 🎙️ ha realizado dob…" at bounding box center [221, 189] width 148 height 10
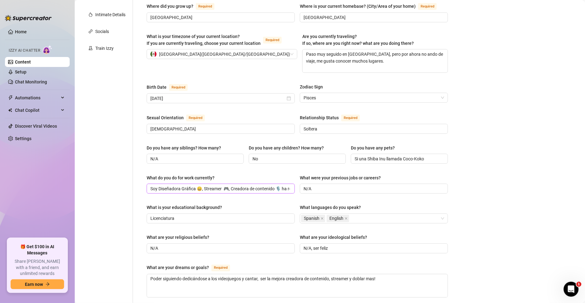
click at [292, 184] on span "Soy Diseñadora Gráfica 😀, Streamer 🎮, Creadora de contenido 🎙️ ha realizado dob…" at bounding box center [221, 189] width 148 height 10
drag, startPoint x: 291, startPoint y: 179, endPoint x: 290, endPoint y: 175, distance: 3.8
click at [290, 184] on span "Soy Diseñadora Gráfica 😀, Streamer 🎮, Creadora de contenido 🎙️ ha realizado dob…" at bounding box center [221, 189] width 148 height 10
click at [289, 184] on span "Soy Diseñadora Gráfica 😀, Streamer 🎮, Creadora de contenido 🎙️ ha realizado dob…" at bounding box center [221, 189] width 148 height 10
click at [284, 185] on input "Soy Diseñadora Gráfica 😀, Streamer 🎮, Creadora de contenido 🎙️ ha realizado dob…" at bounding box center [219, 188] width 139 height 7
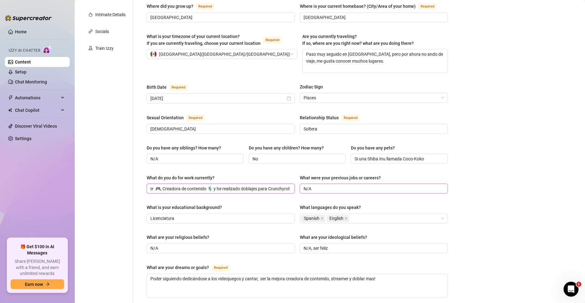
scroll to position [0, 74]
drag, startPoint x: 287, startPoint y: 178, endPoint x: 313, endPoint y: 178, distance: 25.8
click at [313, 178] on div "What do you do for work currently? Soy Diseñadora Gráfica 😀, Streamer 🎮, Creado…" at bounding box center [297, 186] width 301 height 25
click at [287, 185] on div "What do you do for work currently? Soy Diseñadora Gráfica 😀, Streamer 🎮, Creado…" at bounding box center [297, 186] width 301 height 25
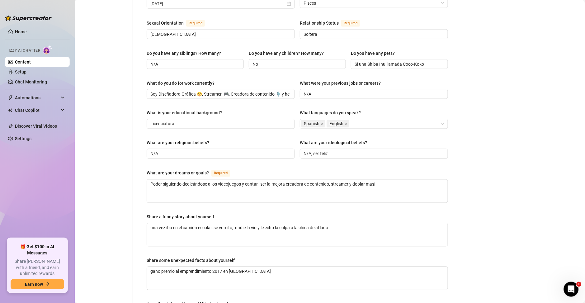
scroll to position [314, 0]
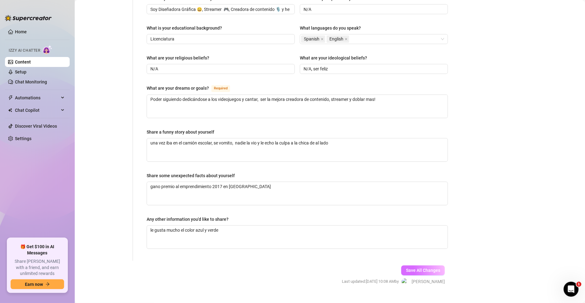
click at [419, 268] on span "Save All Changes" at bounding box center [423, 270] width 34 height 5
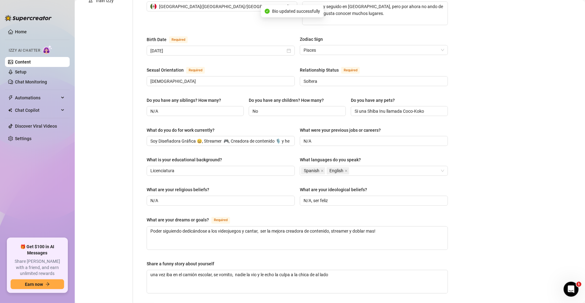
scroll to position [180, 0]
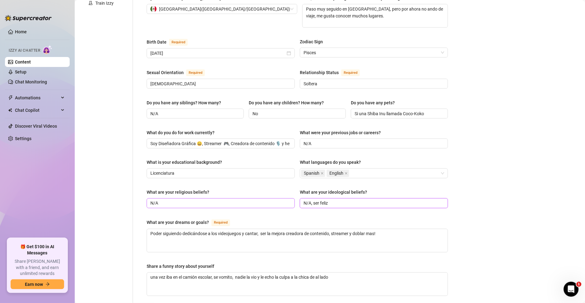
drag, startPoint x: 309, startPoint y: 191, endPoint x: 280, endPoint y: 193, distance: 29.6
click at [280, 193] on div "What are your religious beliefs? N/A What are your ideological beliefs? N/A, se…" at bounding box center [297, 201] width 301 height 25
click at [208, 200] on input "N/A" at bounding box center [219, 203] width 139 height 7
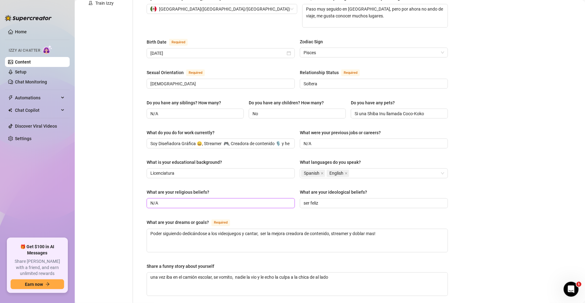
click at [208, 200] on input "N/A" at bounding box center [219, 203] width 139 height 7
click at [226, 200] on input "prefiero no hablar de esos temas" at bounding box center [219, 203] width 139 height 7
paste input "🫣"
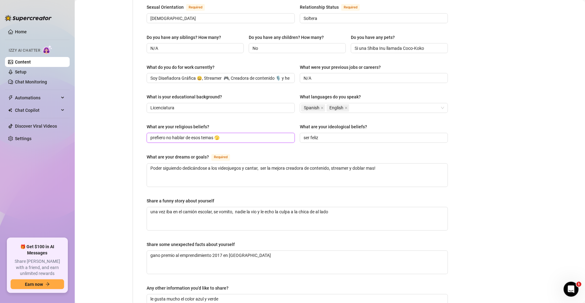
scroll to position [314, 0]
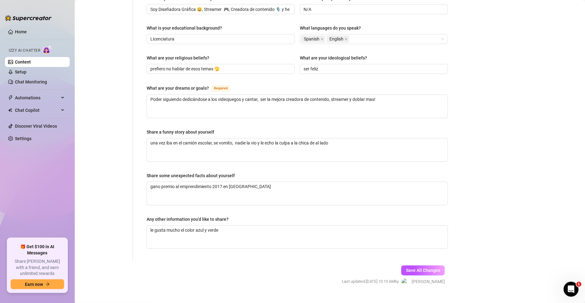
click at [414, 265] on button "Save All Changes" at bounding box center [423, 270] width 44 height 10
click at [414, 268] on span "Save All Changes" at bounding box center [423, 270] width 34 height 5
click at [408, 265] on button "Save All Changes" at bounding box center [423, 270] width 44 height 10
click at [180, 95] on textarea "Poder siguiendo dedicándose a los videojuegos y cantar, ser la mejora creadora …" at bounding box center [297, 106] width 301 height 23
drag, startPoint x: 208, startPoint y: 88, endPoint x: 77, endPoint y: 76, distance: 131.5
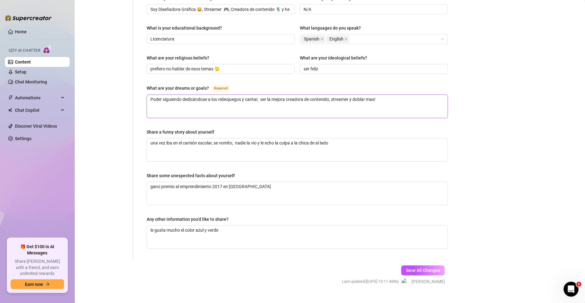
click at [77, 76] on main "Content Library Content for [PERSON_NAME] (aryvilchis) Bio 77% Products 1 2 Bum…" at bounding box center [330, 0] width 510 height 629
drag, startPoint x: 221, startPoint y: 89, endPoint x: 229, endPoint y: 85, distance: 9.0
click at [220, 95] on textarea "dedicarme a los videojuegos y cantar, ser la mejora creadora de contenido, stre…" at bounding box center [297, 106] width 301 height 23
click at [221, 95] on textarea "dedicarme a los videojuegos y cantar, ser la mejora creadora de contenido, stre…" at bounding box center [297, 106] width 301 height 23
click at [360, 95] on textarea "dedicarme a los videojuegos y cantar hahaha, ser la mejora creadora de contenid…" at bounding box center [297, 106] width 301 height 23
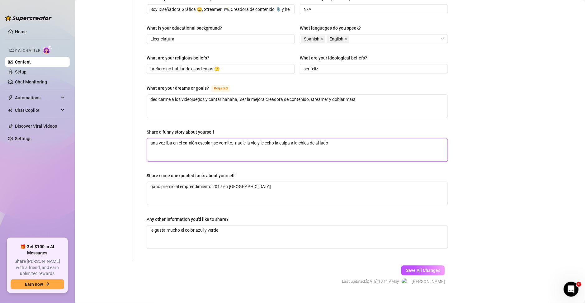
click at [345, 138] on textarea "una vez iba en el camión escolar, se vomito, nadie la vio y le echo la culpa a …" at bounding box center [297, 149] width 301 height 23
paste textarea "🤭"
click at [406, 268] on span "Save All Changes" at bounding box center [423, 270] width 34 height 5
click at [151, 226] on textarea "le gusta mucho el color azul y verde" at bounding box center [297, 237] width 301 height 23
click at [157, 182] on textarea "gano premio al emprendimiento 2017 en [GEOGRAPHIC_DATA]" at bounding box center [297, 193] width 301 height 23
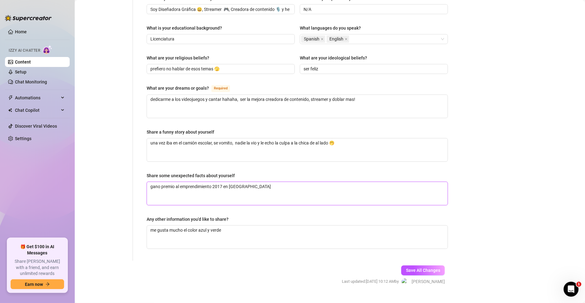
click at [159, 182] on textarea "gano premio al emprendimiento 2017 en [GEOGRAPHIC_DATA]" at bounding box center [297, 193] width 301 height 23
click at [248, 182] on textarea "gane premio al emprendimiento 2017 en [GEOGRAPHIC_DATA]" at bounding box center [297, 193] width 301 height 23
drag, startPoint x: 231, startPoint y: 176, endPoint x: 258, endPoint y: 156, distance: 32.7
click at [231, 182] on textarea "gane premio al emprendimiento 2017 en [GEOGRAPHIC_DATA]" at bounding box center [297, 193] width 301 height 23
click at [261, 182] on textarea "gane premio al emprendimiento 2017 en [GEOGRAPHIC_DATA]" at bounding box center [297, 193] width 301 height 23
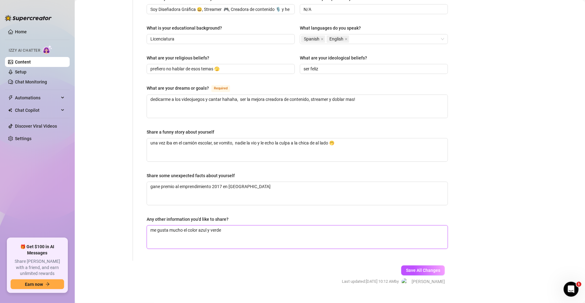
click at [241, 226] on textarea "me gusta mucho el color azul y verde" at bounding box center [297, 237] width 301 height 23
click at [253, 182] on textarea "gane premio al emprendimiento 2017 en [GEOGRAPHIC_DATA]" at bounding box center [297, 193] width 301 height 23
paste textarea "💎"
click at [253, 182] on textarea "gane premio al emprendimiento 2017 en [GEOGRAPHIC_DATA] 💎" at bounding box center [297, 193] width 301 height 23
paste textarea "🏆"
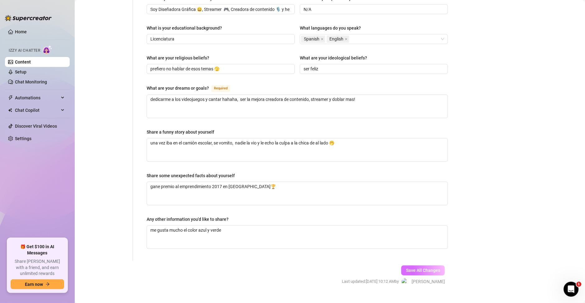
click at [428, 268] on span "Save All Changes" at bounding box center [423, 270] width 34 height 5
click at [234, 226] on textarea "me gusta mucho el color azul y verde" at bounding box center [297, 237] width 301 height 23
click at [152, 182] on textarea "gane premio al emprendimiento 2017 en [GEOGRAPHIC_DATA]🏆" at bounding box center [297, 193] width 301 height 23
click at [240, 226] on textarea "me gusta mucho el color azul y verde" at bounding box center [297, 237] width 301 height 23
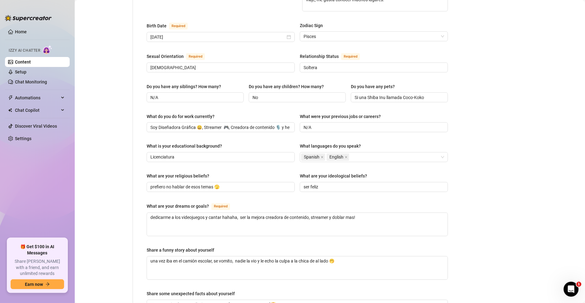
scroll to position [180, 0]
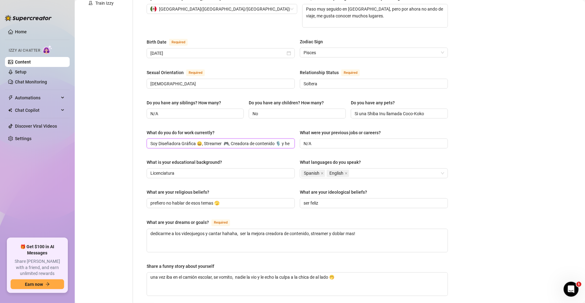
click at [199, 140] on input "Soy Diseñadora Gráfica 😀, Streamer 🎮, Creadora de contenido 🎙️ y he realizado d…" at bounding box center [219, 143] width 139 height 7
click at [222, 140] on input "Soy Diseñadora Gráfica, Streamer 🎮, Creadora de contenido 🎙️ y he realizado dob…" at bounding box center [219, 143] width 139 height 7
click at [150, 138] on span "Soy Diseñadora Gráfica, Streamer , Creadora de contenido 🎙️ y he realizado dobl…" at bounding box center [221, 143] width 148 height 10
click at [151, 140] on input "Soy Diseñadora Gráfica, Streamer , Creadora de contenido 🎙️ y he realizado dobl…" at bounding box center [219, 143] width 139 height 7
drag, startPoint x: 156, startPoint y: 133, endPoint x: 144, endPoint y: 133, distance: 11.8
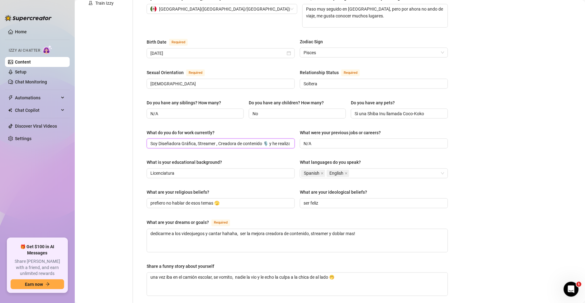
click at [144, 133] on div "Name Required [PERSON_NAME] Nickname(s) Ary Gender Required [DEMOGRAPHIC_DATA] …" at bounding box center [297, 137] width 314 height 515
click at [183, 170] on input "Licenciatura" at bounding box center [219, 173] width 139 height 7
click at [315, 200] on input "ser feliz" at bounding box center [372, 203] width 139 height 7
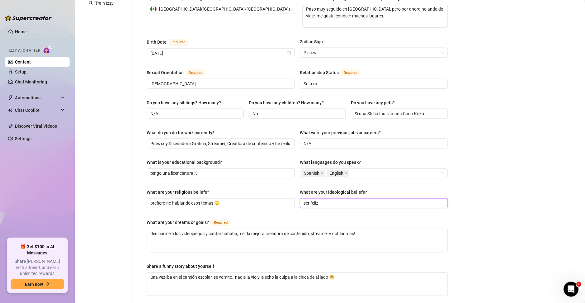
click at [315, 200] on input "ser feliz" at bounding box center [372, 203] width 139 height 7
click at [228, 200] on input "prefiero no hablar de esos temas 🫣" at bounding box center [219, 203] width 139 height 7
click at [150, 229] on textarea "dedicarme a los videojuegos y cantar hahaha, ser la mejora creadora de contenid…" at bounding box center [297, 240] width 301 height 23
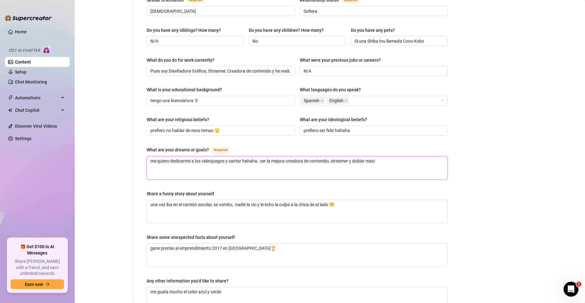
scroll to position [269, 0]
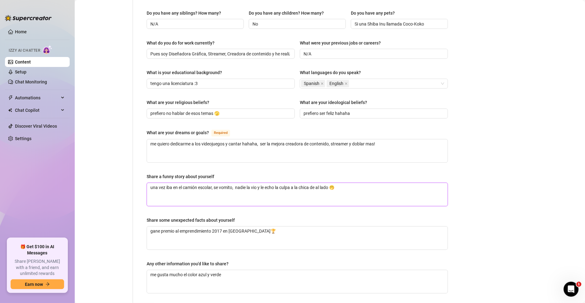
drag, startPoint x: 217, startPoint y: 177, endPoint x: 245, endPoint y: 169, distance: 28.2
click at [217, 183] on textarea "una vez iba en el camión escolar, se vomito, nadie la vio y le echo la culpa a …" at bounding box center [297, 194] width 301 height 23
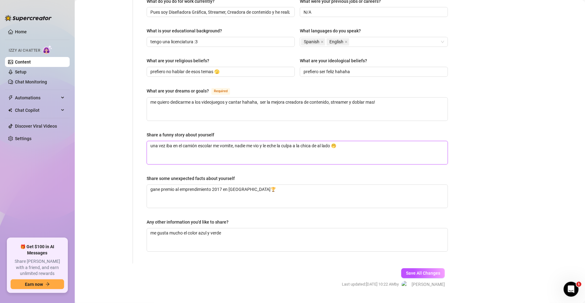
scroll to position [314, 0]
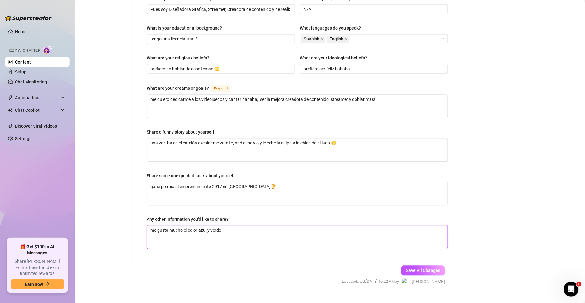
click at [234, 226] on textarea "me gusta mucho el color azul y verde" at bounding box center [297, 237] width 301 height 23
click at [413, 265] on button "Save All Changes" at bounding box center [423, 270] width 44 height 10
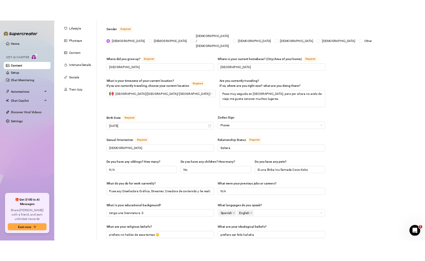
scroll to position [90, 0]
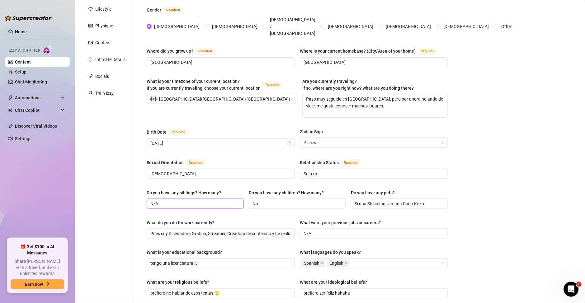
click at [188, 200] on input "N/A" at bounding box center [194, 203] width 88 height 7
drag, startPoint x: 224, startPoint y: 180, endPoint x: 148, endPoint y: 180, distance: 75.6
click at [148, 189] on label "Do you have any siblings? How many?" at bounding box center [186, 192] width 79 height 7
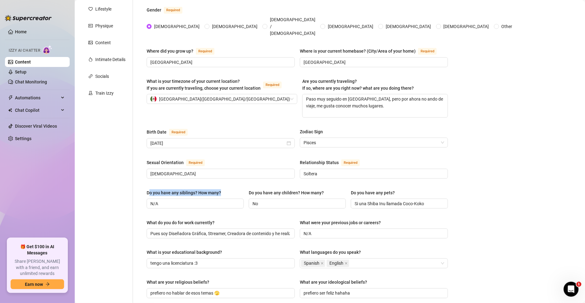
copy div "o you have any siblings? How many?"
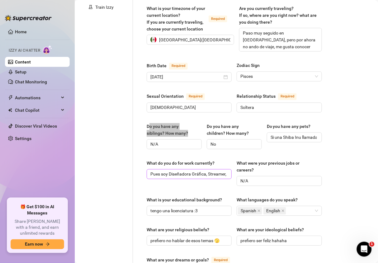
scroll to position [179, 0]
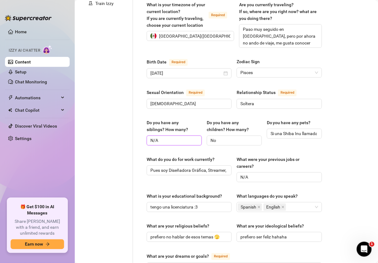
click at [167, 137] on input "N/A" at bounding box center [173, 140] width 46 height 7
click at [274, 174] on input "N/A" at bounding box center [278, 177] width 76 height 7
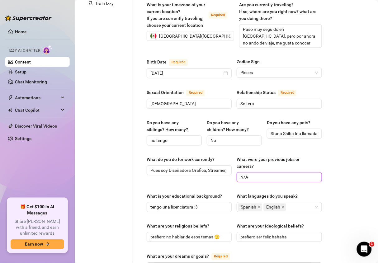
click at [274, 174] on input "N/A" at bounding box center [278, 177] width 76 height 7
click at [179, 137] on input "no tengo" at bounding box center [173, 140] width 46 height 7
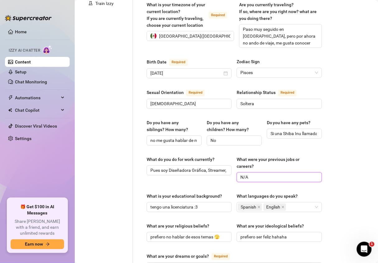
click at [262, 174] on input "N/A" at bounding box center [278, 177] width 76 height 7
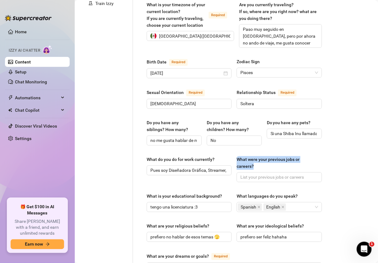
drag, startPoint x: 259, startPoint y: 161, endPoint x: 234, endPoint y: 152, distance: 26.7
click at [236, 156] on div "What were your previous jobs or careers?" at bounding box center [276, 163] width 81 height 14
copy div "What were your previous jobs or careers?"
click at [267, 174] on input "What were your previous jobs or careers?" at bounding box center [278, 177] width 76 height 7
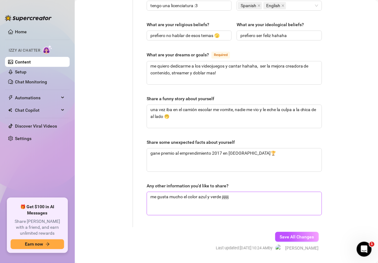
scroll to position [392, 0]
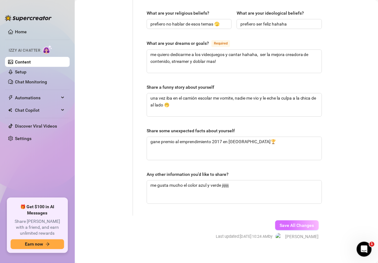
click at [296, 220] on button "Save All Changes" at bounding box center [297, 225] width 44 height 10
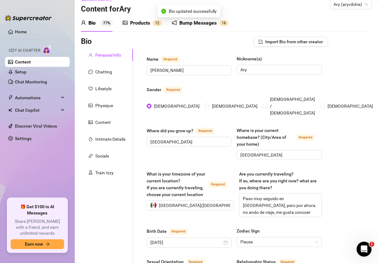
scroll to position [0, 0]
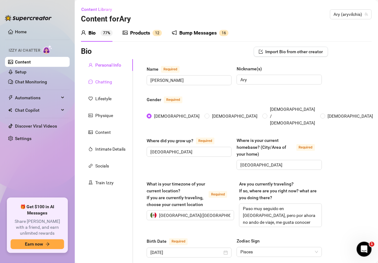
click at [101, 81] on div "Chatting" at bounding box center [103, 81] width 17 height 7
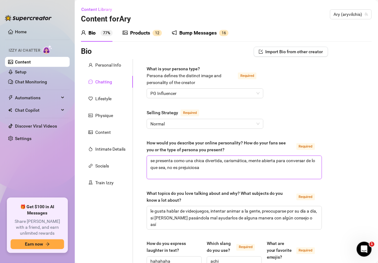
drag, startPoint x: 193, startPoint y: 160, endPoint x: 125, endPoint y: 155, distance: 68.0
click at [153, 166] on textarea "soy una chica divertida, carismática, mente abierta para conversar de lo que se…" at bounding box center [234, 167] width 175 height 23
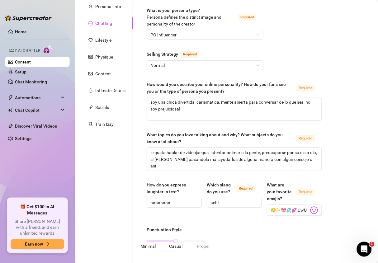
scroll to position [90, 0]
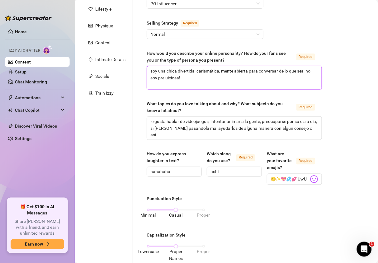
drag, startPoint x: 220, startPoint y: 68, endPoint x: 226, endPoint y: 69, distance: 6.3
click at [220, 68] on textarea "soy una chica divertida, carismática, mente abierta para conversar de lo que se…" at bounding box center [234, 77] width 175 height 23
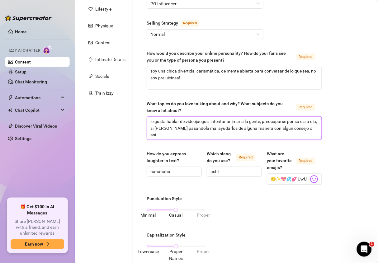
drag, startPoint x: 154, startPoint y: 121, endPoint x: 135, endPoint y: 118, distance: 18.5
click at [135, 118] on div "What is your persona type? [PERSON_NAME] defines the distinct image and persona…" at bounding box center [230, 235] width 195 height 531
click at [288, 120] on textarea "me gusta hablar de videojuegos, intentar animar a la gente, preocuparse por su …" at bounding box center [234, 128] width 175 height 23
click at [264, 122] on textarea "me gusta hablar de videojuegos, intentar animar a la gente,me preocupo por su d…" at bounding box center [234, 128] width 175 height 23
click at [224, 128] on textarea "me gusta hablar de videojuegos, intentar animar a la gente, me preocupo por su …" at bounding box center [234, 128] width 175 height 23
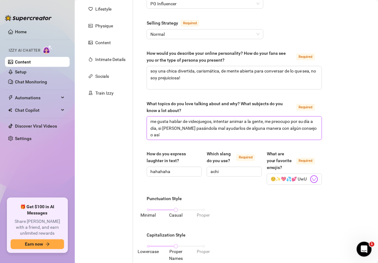
click at [168, 126] on textarea "me gusta hablar de videojuegos, intentar animar a la gente, me preocupo por su …" at bounding box center [234, 128] width 175 height 23
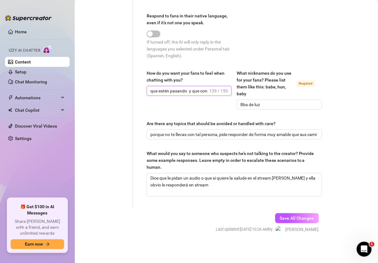
scroll to position [0, 214]
drag, startPoint x: 188, startPoint y: 91, endPoint x: 230, endPoint y: 92, distance: 42.3
click at [230, 92] on div "How do you want your fans to feel when chatting with you? que se les olviden lo…" at bounding box center [234, 92] width 175 height 45
click at [188, 89] on input "que se les olviden lo que sea que estén pasando y que con ella se sientan tranq…" at bounding box center [179, 90] width 58 height 7
click at [180, 91] on input "que se les olviden lo que sea que estén pasando y que con ella se sientan tranq…" at bounding box center [179, 90] width 58 height 7
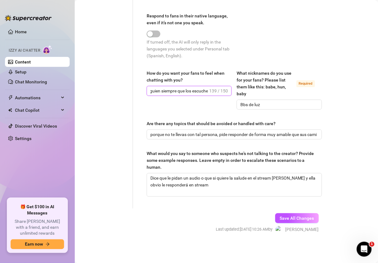
drag, startPoint x: 180, startPoint y: 91, endPoint x: 171, endPoint y: 91, distance: 9.3
click at [171, 91] on input "que se les olviden lo que sea que estén pasando y que con ella se sientan tranq…" at bounding box center [179, 90] width 58 height 7
click at [161, 91] on input "que se les olviden lo que sea que estén pasando y que con ella se sientan tranq…" at bounding box center [179, 90] width 58 height 7
drag, startPoint x: 159, startPoint y: 91, endPoint x: 91, endPoint y: 91, distance: 67.5
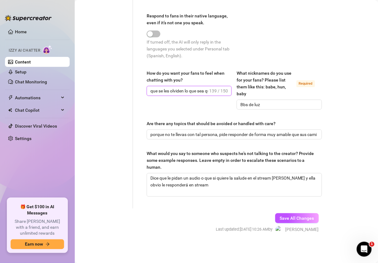
click at [167, 91] on input "que se les olviden lo que sea que estén pasando y que con ella se sientan tranq…" at bounding box center [179, 90] width 58 height 7
drag, startPoint x: 198, startPoint y: 91, endPoint x: 123, endPoint y: 95, distance: 75.7
click at [162, 95] on span "que se les olviden lo que sea que estén pasando y que con ella se sientan tranq…" at bounding box center [189, 91] width 85 height 10
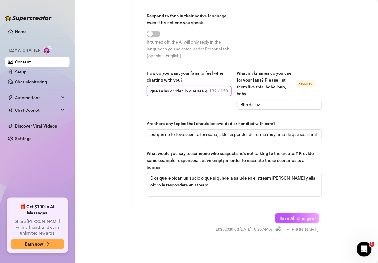
click at [179, 93] on input "que se les olviden lo que sea que estén pasando y que con ella se sientan tranq…" at bounding box center [179, 90] width 58 height 7
drag, startPoint x: 184, startPoint y: 91, endPoint x: 202, endPoint y: 93, distance: 18.1
click at [202, 93] on input "que se les olviden lo que sea que estén pasando y que con ella se sientan tranq…" at bounding box center [179, 90] width 58 height 7
click at [190, 93] on input "que se les olviden lo que sea que estén pasando y que con ella se sientan tranq…" at bounding box center [179, 90] width 58 height 7
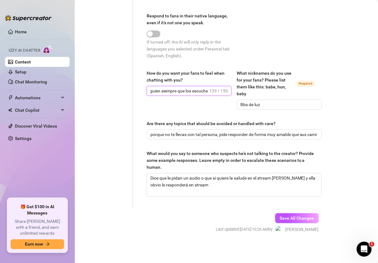
click at [190, 93] on input "que se les olviden lo que sea que estén pasando y que con ella se sientan tranq…" at bounding box center [179, 90] width 58 height 7
click at [167, 91] on input "que se les olviden lo que sea que estén pasando y que con ella se sientan tranq…" at bounding box center [179, 90] width 58 height 7
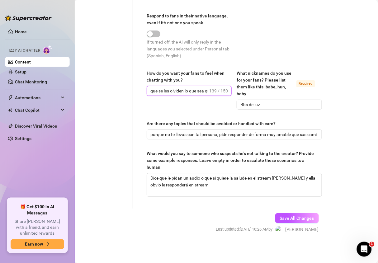
click at [166, 92] on input "que se les olviden lo que sea que estén pasando y que con ella se sientan tranq…" at bounding box center [179, 90] width 58 height 7
paste input "al estar conmigo que se les olviden lo que sea que estén pasando y que conmigo …"
click at [191, 91] on input "al estar conmigo que se les olviden lo que sea que estén pasando y que conmigo …" at bounding box center [179, 90] width 58 height 7
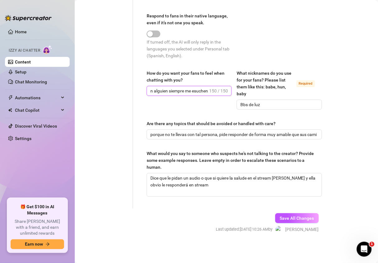
click at [191, 91] on input "al estar conmigo que se les olviden lo que sea que estén pasando y que conmigo …" at bounding box center [179, 90] width 58 height 7
click at [183, 86] on span "al estar conmigo que se les olviden lo que sea que estén pasando y que conmigo …" at bounding box center [189, 91] width 85 height 10
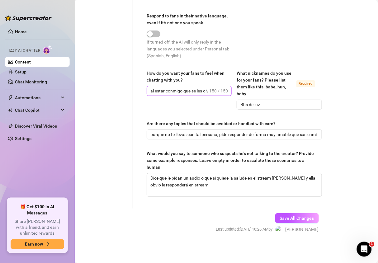
click at [182, 86] on span "al estar conmigo que se les olviden lo que sea que estén pasando y que conmigo …" at bounding box center [189, 91] width 85 height 10
click at [182, 91] on input "al estar conmigo que se les olviden lo que sea que estén pasando y que conmigo …" at bounding box center [179, 90] width 58 height 7
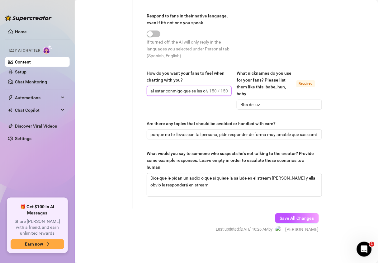
click at [182, 91] on input "al estar conmigo que se les olviden lo que sea que estén pasando y que conmigo …" at bounding box center [179, 90] width 58 height 7
paste input "al estar conmigo que se les olviden lo que sea que estén pasando y que conmigo …"
drag, startPoint x: 227, startPoint y: 137, endPoint x: 321, endPoint y: 142, distance: 94.1
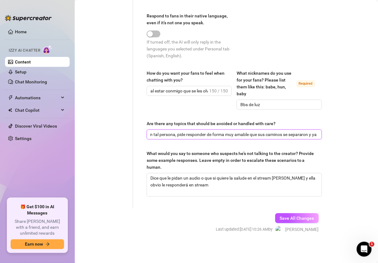
click at [289, 131] on input "porque no te llevas con tal persona, pide responder de forma muy amable que sus…" at bounding box center [233, 134] width 166 height 7
drag, startPoint x: 161, startPoint y: 131, endPoint x: 110, endPoint y: 138, distance: 51.4
click at [193, 134] on input "porque no te llevas con tal persona, pide responder de forma muy amable que sus…" at bounding box center [233, 134] width 166 height 7
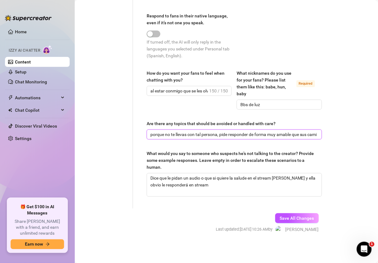
click at [192, 135] on input "porque no te llevas con tal persona, pide responder de forma muy amable que sus…" at bounding box center [233, 134] width 166 height 7
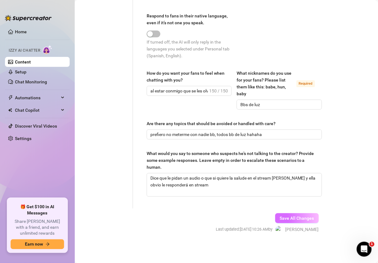
click at [299, 218] on span "Save All Changes" at bounding box center [297, 218] width 34 height 5
drag, startPoint x: 233, startPoint y: 176, endPoint x: 115, endPoint y: 172, distance: 117.4
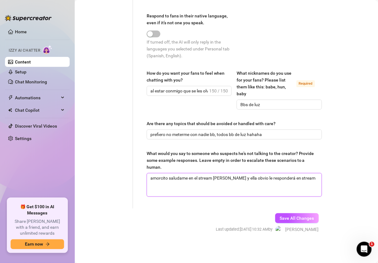
click at [181, 179] on textarea "amorcito saludame en el stream [PERSON_NAME] y ella obvio le responderá en stre…" at bounding box center [234, 184] width 175 height 23
click at [183, 181] on textarea "amorcito saludáme en el stream [PERSON_NAME] y obvio te voy responderá en stream" at bounding box center [234, 184] width 175 height 23
click at [179, 176] on textarea "amorcito saludáme en el stream [PERSON_NAME] y obvio te voy responderá en stream" at bounding box center [234, 184] width 175 height 23
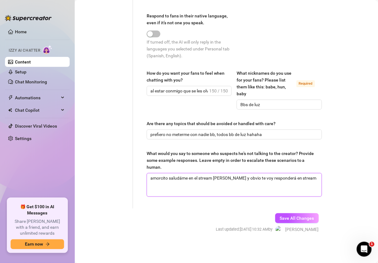
paste textarea "úda"
click at [182, 179] on textarea "amorcito si me salúdas en el stream [PERSON_NAME] obvio te voy responder" at bounding box center [234, 184] width 175 height 23
click at [184, 179] on textarea "amorcito si me salúdas en el stream [PERSON_NAME] obvio te voy responder" at bounding box center [234, 184] width 175 height 23
click at [188, 177] on textarea "amorcito si me salúdas en el stream [PERSON_NAME] obvio te voy responder" at bounding box center [234, 184] width 175 height 23
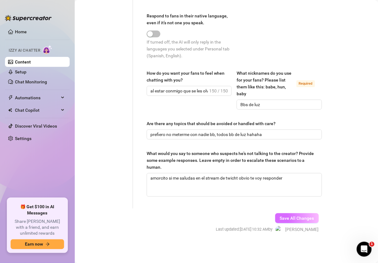
drag, startPoint x: 279, startPoint y: 218, endPoint x: 275, endPoint y: 218, distance: 4.7
click at [280, 218] on span "Save All Changes" at bounding box center [297, 218] width 34 height 5
click at [23, 72] on link "Setup" at bounding box center [21, 71] width 12 height 5
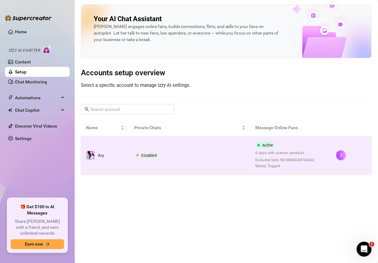
click at [158, 155] on span "Disabled" at bounding box center [146, 155] width 24 height 7
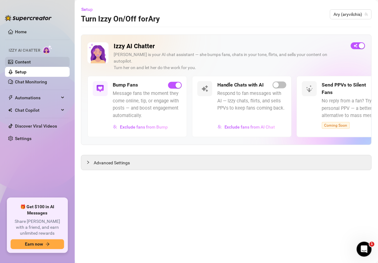
click at [26, 62] on link "Content" at bounding box center [23, 61] width 16 height 5
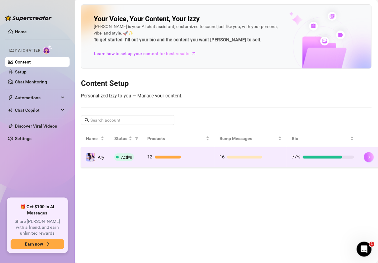
click at [365, 159] on button "button" at bounding box center [369, 157] width 10 height 10
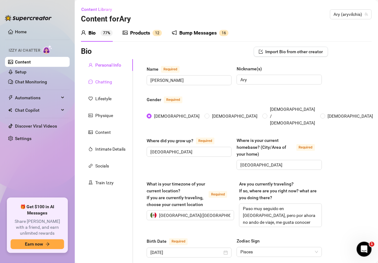
click at [101, 85] on div "Chatting" at bounding box center [103, 81] width 17 height 7
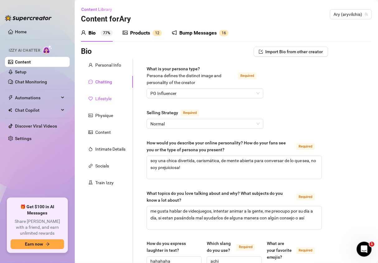
click at [105, 101] on div "Lifestyle" at bounding box center [103, 98] width 16 height 7
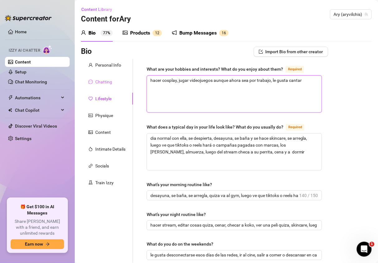
drag, startPoint x: 158, startPoint y: 79, endPoint x: 118, endPoint y: 80, distance: 39.8
drag, startPoint x: 234, startPoint y: 79, endPoint x: 285, endPoint y: 75, distance: 51.5
click at [289, 78] on textarea "me gusta hacerr cosplay, jugar videojuegos aunque ahora sea por trabajo, le gus…" at bounding box center [234, 94] width 175 height 37
click at [180, 78] on textarea "me gusta hacerr cosplay, jugar videojuegos y me gusta cantar" at bounding box center [234, 94] width 175 height 37
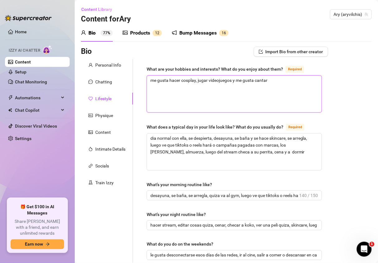
click at [273, 82] on textarea "me gusta hacer cosplay, jugar videojuegos y me gusta cantar" at bounding box center [234, 94] width 175 height 37
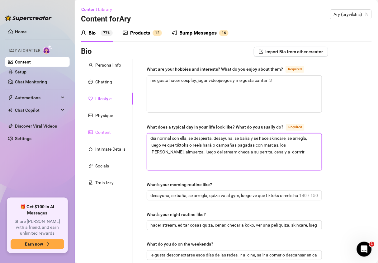
drag, startPoint x: 188, startPoint y: 136, endPoint x: 122, endPoint y: 136, distance: 66.0
click at [161, 136] on textarea "dia normal con ella, se despierta, desayuna, se baña y se hace skincare, se arr…" at bounding box center [234, 151] width 175 height 37
click at [151, 137] on textarea "dia normal con ella, se despierta, desayuna, se baña y se hace skincare, se arr…" at bounding box center [234, 151] width 175 height 37
click at [197, 136] on textarea "mi día es normal con ella, se despierta, desayuna, se baña y se hace skincare, …" at bounding box center [234, 151] width 175 height 37
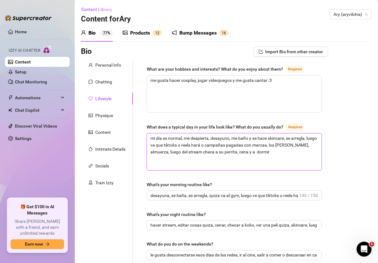
drag, startPoint x: 266, startPoint y: 137, endPoint x: 256, endPoint y: 138, distance: 9.7
click at [256, 138] on textarea "mi día es normal, me despierta, desayuno, me baño y se hace skincare, se arregl…" at bounding box center [234, 151] width 175 height 37
click at [276, 151] on textarea "mi día es normal, me despierta, desayuno, me baño y me realizo un skincare, se …" at bounding box center [234, 151] width 175 height 37
click at [300, 137] on textarea "mi día es normal, me despierta, desayuno, me baño y me realizo un skincare, se …" at bounding box center [234, 151] width 175 height 37
click at [164, 144] on textarea "mi día es normal, me despierta, desayuno, me baño y me realizo un skincare, me …" at bounding box center [234, 151] width 175 height 37
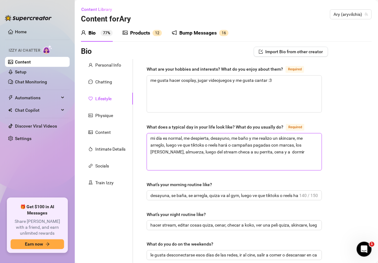
click at [191, 143] on textarea "mi día es normal, me despierta, desayuno, me baño y me realizo un skincare, me …" at bounding box center [234, 151] width 175 height 37
click at [167, 151] on textarea "mi día es normal, me despierta, desayuno, me baño y me realizo un skincare, me …" at bounding box center [234, 151] width 175 height 37
click at [179, 151] on textarea "mi día es normal, me despierta, desayuno, me baño y me realizo un skincare, me …" at bounding box center [234, 151] width 175 height 37
click at [199, 152] on textarea "mi día es normal, me despierta, desayuno, me baño y me realizo un skincare, me …" at bounding box center [234, 151] width 175 height 37
click at [218, 150] on textarea "mi día es normal, me despierta, desayuno, me baño y me realizo un skincare, me …" at bounding box center [234, 151] width 175 height 37
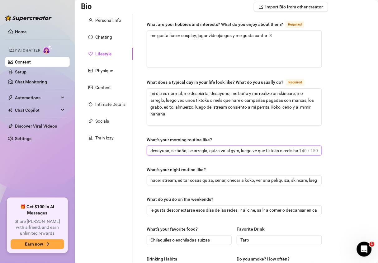
drag, startPoint x: 203, startPoint y: 152, endPoint x: 109, endPoint y: 153, distance: 94.9
click at [109, 153] on div "Personal Info Chatting Lifestyle Physique Content Intimate Details Socials Trai…" at bounding box center [204, 223] width 247 height 419
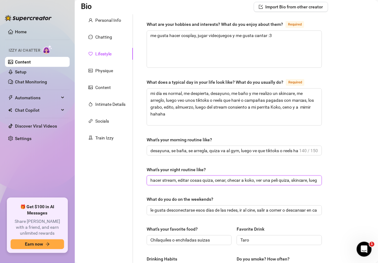
drag, startPoint x: 172, startPoint y: 180, endPoint x: 122, endPoint y: 180, distance: 50.1
click at [122, 180] on div "Personal Info Chatting Lifestyle Physique Content Intimate Details Socials Trai…" at bounding box center [204, 223] width 247 height 419
click at [166, 180] on input "hacer stream, editar cosas quiza, cenar, checar a koko, ver una peli quiza, ski…" at bounding box center [233, 180] width 166 height 7
click at [175, 180] on input "hacer stream, editar cosas quiza, cenar, checar a koko, ver una peli quiza, ski…" at bounding box center [233, 180] width 166 height 7
drag, startPoint x: 205, startPoint y: 178, endPoint x: 97, endPoint y: 178, distance: 108.3
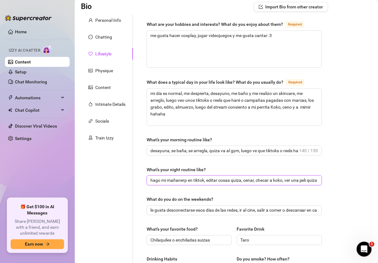
click at [97, 178] on div "Personal Info Chatting Lifestyle Physique Content Intimate Details Socials Trai…" at bounding box center [204, 223] width 247 height 419
click at [186, 181] on input "editar cosas quiza, cenar, checar a koko, ver una peli quiza, skincare, luego a…" at bounding box center [233, 180] width 166 height 7
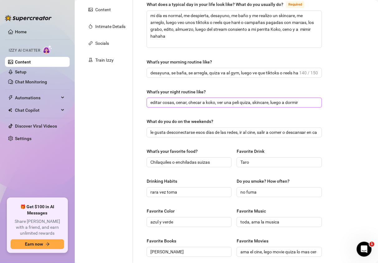
scroll to position [134, 0]
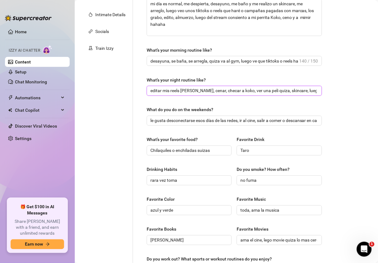
click at [265, 90] on input "editar mis reels [PERSON_NAME], cenar, checar a koko, ver una peli quiza, skinc…" at bounding box center [233, 90] width 166 height 7
click at [302, 87] on input "editar mis reels [PERSON_NAME], cenar, checar a koko, ver una peli o serie y de…" at bounding box center [233, 90] width 166 height 7
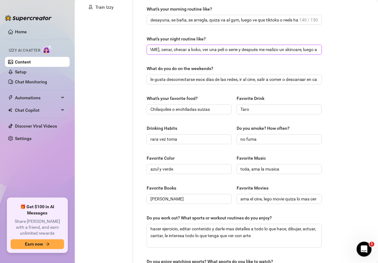
scroll to position [179, 0]
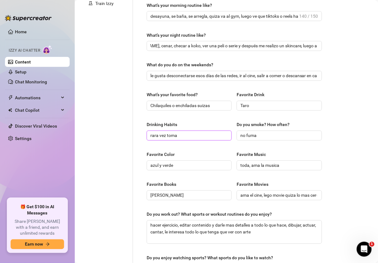
click at [189, 135] on input "rara vez toma" at bounding box center [188, 135] width 76 height 7
click at [246, 164] on input "toda, ama la musica" at bounding box center [278, 165] width 76 height 7
drag, startPoint x: 254, startPoint y: 166, endPoint x: 260, endPoint y: 163, distance: 7.1
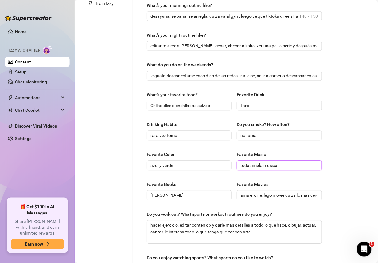
click at [254, 164] on input "toda amola musica" at bounding box center [278, 165] width 76 height 7
click at [278, 168] on input "toda amo la musica" at bounding box center [278, 165] width 76 height 7
click at [265, 163] on input "toda amo la musica" at bounding box center [278, 165] width 76 height 7
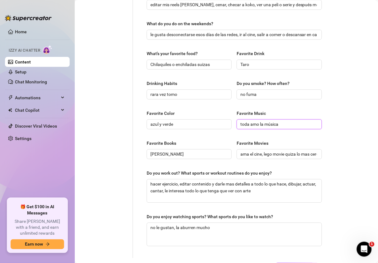
scroll to position [224, 0]
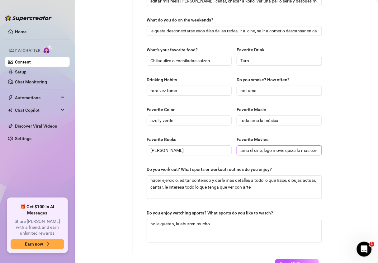
drag, startPoint x: 246, startPoint y: 151, endPoint x: 274, endPoint y: 139, distance: 30.4
click at [249, 150] on input "ama el cine, lego movie quiza lo mas cercano" at bounding box center [278, 150] width 76 height 7
drag, startPoint x: 289, startPoint y: 151, endPoint x: 320, endPoint y: 151, distance: 30.8
click at [320, 151] on div "What are your hobbies and interests? What do you enjoy about them? Required me …" at bounding box center [234, 44] width 188 height 419
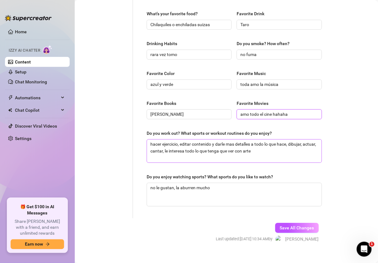
scroll to position [271, 0]
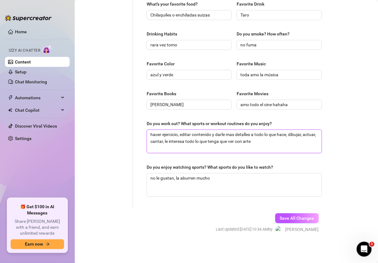
click at [160, 133] on textarea "hacer ejercicio, editar contenido y darle mas detalles a todo lo que hace, dibu…" at bounding box center [234, 141] width 175 height 23
click at [179, 141] on textarea "hacer ejercicio, editar contenido y darle mas detalles a todo lo que hace, dibu…" at bounding box center [234, 141] width 175 height 23
click at [158, 177] on textarea "no le gustan, la aburren mucho" at bounding box center [234, 184] width 175 height 23
click at [280, 218] on span "Save All Changes" at bounding box center [297, 218] width 34 height 5
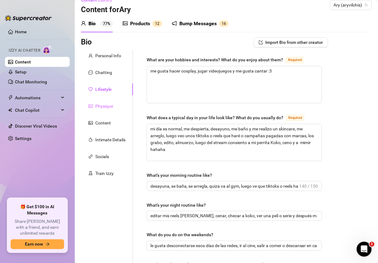
scroll to position [2, 0]
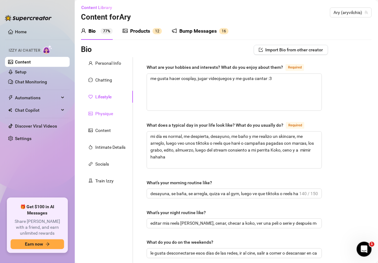
click at [105, 113] on div "Physique" at bounding box center [104, 113] width 18 height 7
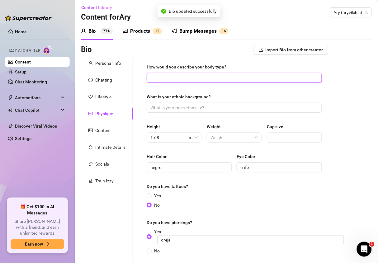
click at [180, 80] on input "How would you describe your body type?" at bounding box center [233, 77] width 166 height 7
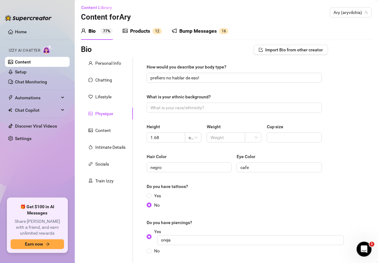
click at [189, 100] on div "What is your ethnic background?" at bounding box center [234, 97] width 175 height 9
click at [191, 108] on input "What is your ethnic background?" at bounding box center [233, 107] width 166 height 7
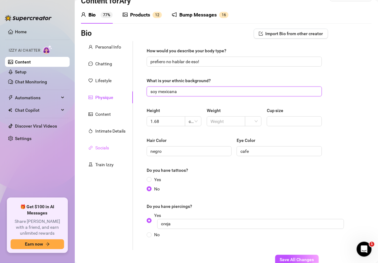
scroll to position [15, 0]
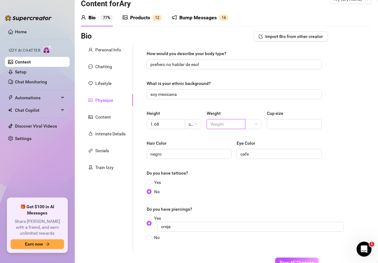
click at [224, 126] on input "text" at bounding box center [225, 124] width 30 height 7
click at [252, 122] on span at bounding box center [253, 123] width 9 height 9
click at [251, 136] on div "kg" at bounding box center [249, 136] width 6 height 7
click at [231, 106] on div "How would you describe your body type? prefiero no hablar de eso! What is your …" at bounding box center [234, 148] width 175 height 197
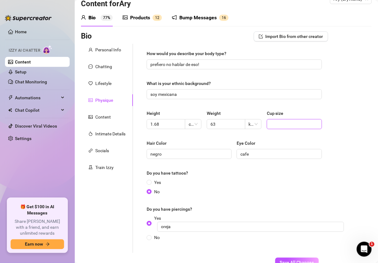
click at [279, 127] on input "Cup size" at bounding box center [293, 124] width 46 height 7
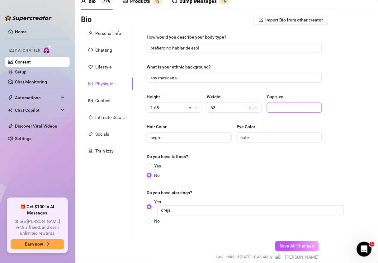
scroll to position [60, 0]
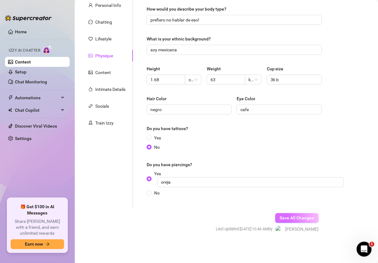
click at [280, 216] on span "Save All Changes" at bounding box center [297, 218] width 34 height 5
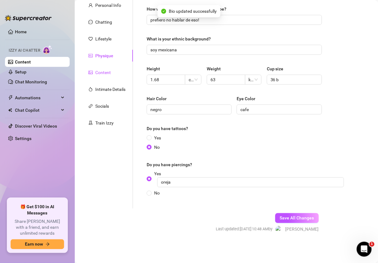
click at [106, 72] on div "Content" at bounding box center [103, 72] width 16 height 7
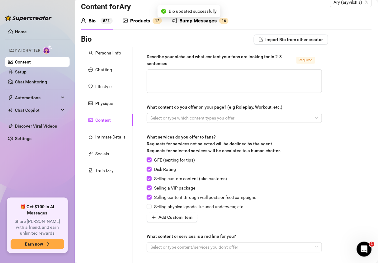
scroll to position [0, 0]
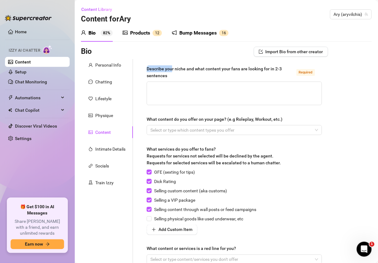
drag, startPoint x: 172, startPoint y: 72, endPoint x: 146, endPoint y: 68, distance: 25.8
click at [146, 68] on div "Describe your niche and what content your fans are looking for in 2-3 sentences…" at bounding box center [234, 167] width 188 height 217
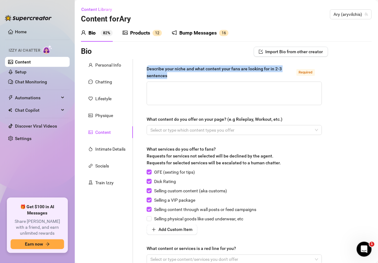
drag, startPoint x: 171, startPoint y: 76, endPoint x: 145, endPoint y: 70, distance: 26.4
click at [145, 70] on div "Describe your niche and what content your fans are looking for in 2-3 sentences…" at bounding box center [234, 167] width 188 height 217
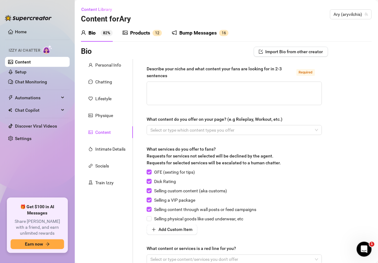
click at [199, 55] on div "Bio Import Bio from other creator" at bounding box center [204, 52] width 247 height 10
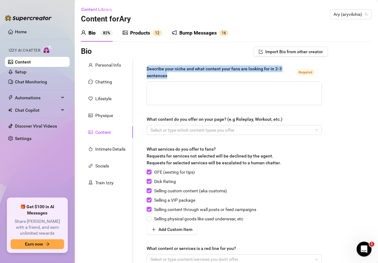
drag, startPoint x: 169, startPoint y: 75, endPoint x: 143, endPoint y: 65, distance: 27.0
click at [143, 65] on div "Describe your niche and what content your fans are looking for in 2-3 sentences…" at bounding box center [234, 167] width 188 height 217
copy div "Describe your niche and what content your fans are looking for in 2-3 sentences"
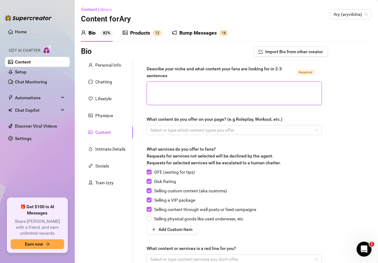
click at [176, 92] on textarea "Describe your niche and what content your fans are looking for in 2-3 sentences…" at bounding box center [234, 93] width 175 height 23
click at [168, 97] on textarea "Describe your niche and what content your fans are looking for in 2-3 sentences…" at bounding box center [234, 93] width 175 height 23
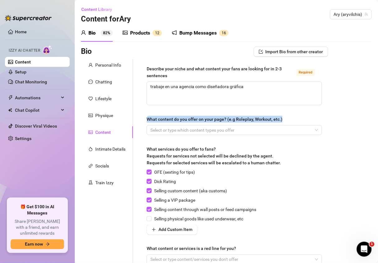
drag, startPoint x: 288, startPoint y: 117, endPoint x: 138, endPoint y: 118, distance: 150.3
click at [138, 118] on div "Describe your niche and what content your fans are looking for in 2-3 sentences…" at bounding box center [230, 167] width 195 height 217
click at [172, 131] on div at bounding box center [231, 130] width 166 height 9
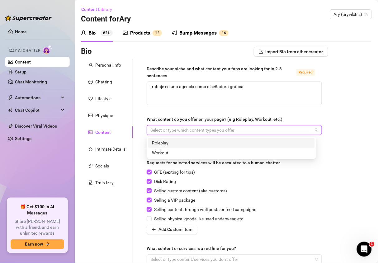
click at [193, 115] on div "Describe your niche and what content your fans are looking for in 2-3 sentences…" at bounding box center [234, 167] width 175 height 205
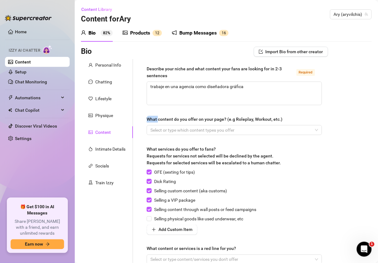
click at [193, 115] on div "Describe your niche and what content your fans are looking for in 2-3 sentences…" at bounding box center [234, 167] width 175 height 205
click at [193, 118] on div "What content do you offer on your page? (e.g Roleplay, Workout, etc.)" at bounding box center [215, 119] width 136 height 7
click at [152, 126] on input "What content do you offer on your page? (e.g Roleplay, Workout, etc.)" at bounding box center [150, 129] width 1 height 7
click at [193, 118] on div "What content do you offer on your page? (e.g Roleplay, Workout, etc.)" at bounding box center [215, 119] width 136 height 7
click at [152, 126] on input "What content do you offer on your page? (e.g Roleplay, Workout, etc.)" at bounding box center [150, 129] width 1 height 7
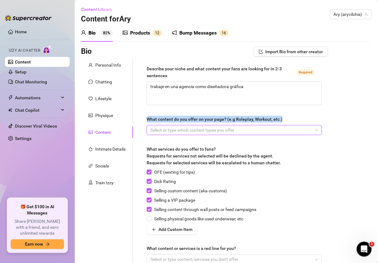
click at [193, 118] on div "What content do you offer on your page? (e.g Roleplay, Workout, etc.)" at bounding box center [215, 119] width 136 height 7
click at [152, 126] on input "What content do you offer on your page? (e.g Roleplay, Workout, etc.)" at bounding box center [150, 129] width 1 height 7
copy div "What content do you offer on your page? (e.g Roleplay, Workout, etc.)"
click at [180, 130] on div at bounding box center [231, 130] width 166 height 9
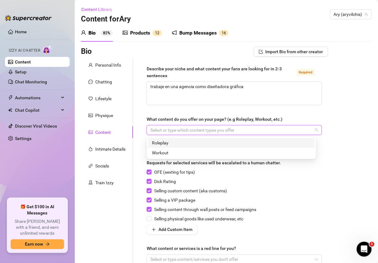
click at [178, 143] on div "Roleplay" at bounding box center [231, 142] width 159 height 7
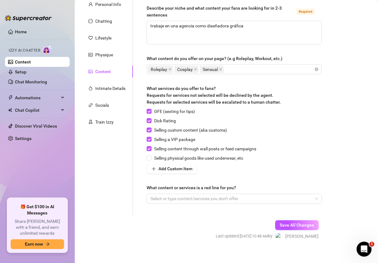
scroll to position [68, 0]
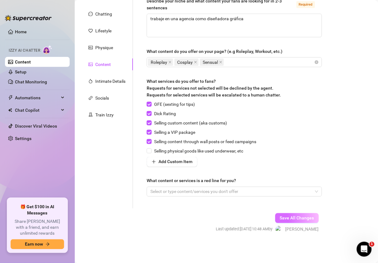
click at [302, 223] on button "Save All Changes" at bounding box center [297, 218] width 44 height 10
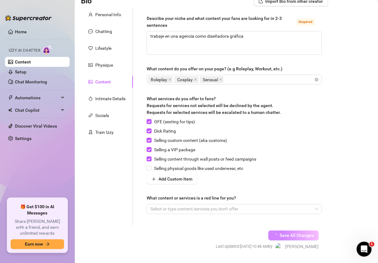
scroll to position [23, 0]
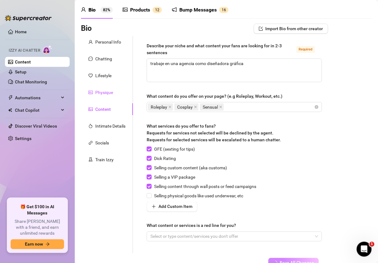
click at [103, 91] on div "Physique" at bounding box center [104, 92] width 18 height 7
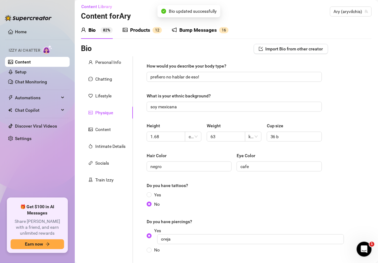
scroll to position [0, 0]
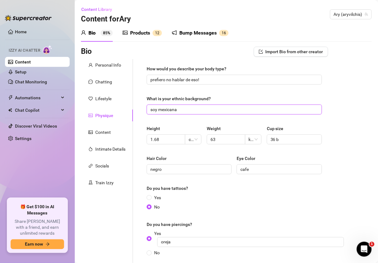
click at [195, 109] on input "soy mexicana" at bounding box center [233, 109] width 166 height 7
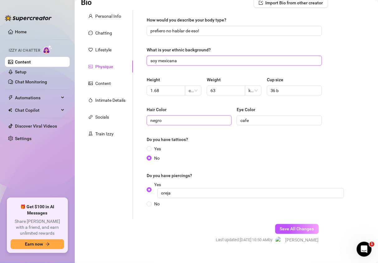
scroll to position [60, 0]
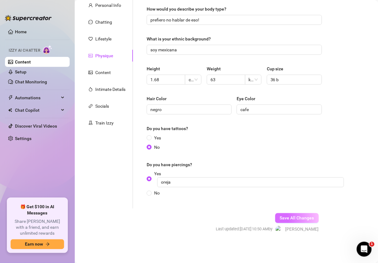
click at [282, 218] on span "Save All Changes" at bounding box center [297, 218] width 34 height 5
click at [102, 73] on div "Content" at bounding box center [103, 72] width 16 height 7
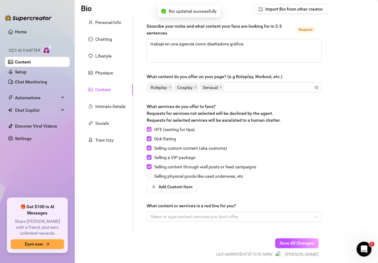
scroll to position [0, 0]
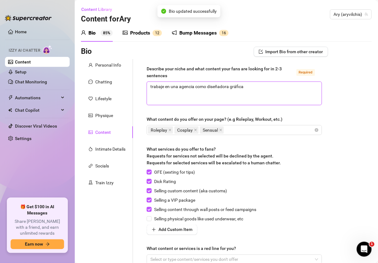
click at [253, 86] on textarea "trabaje en una agencia como diseñadora gráfica" at bounding box center [234, 93] width 175 height 23
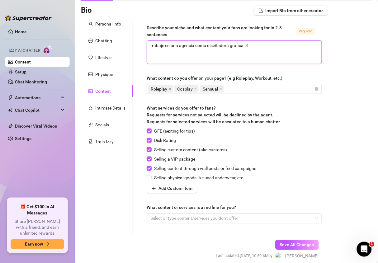
scroll to position [45, 0]
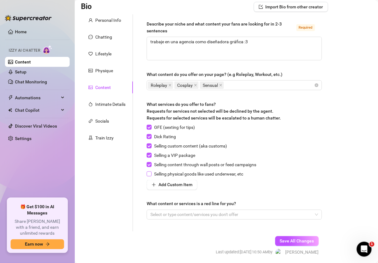
click at [148, 173] on input "Selling physical goods like used underwear, etc" at bounding box center [149, 173] width 4 height 4
click at [194, 216] on div at bounding box center [231, 214] width 166 height 9
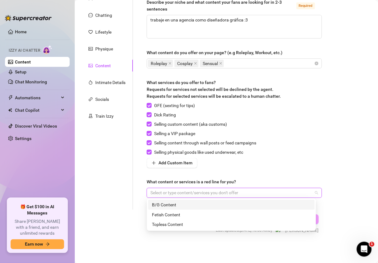
scroll to position [68, 0]
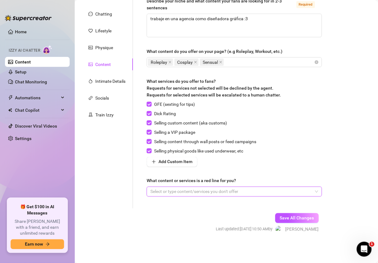
click at [166, 190] on div at bounding box center [231, 191] width 166 height 9
click at [113, 202] on div "Personal Info Chatting Lifestyle Physique Content Intimate Details Socials Trai…" at bounding box center [107, 99] width 52 height 217
click at [163, 193] on div at bounding box center [231, 191] width 166 height 9
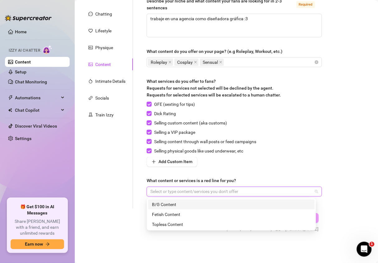
click at [158, 191] on div at bounding box center [231, 191] width 166 height 9
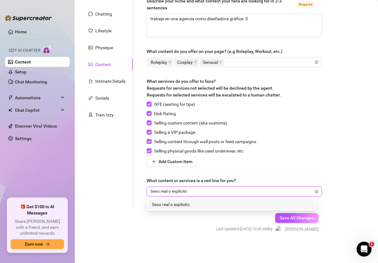
drag, startPoint x: 163, startPoint y: 201, endPoint x: 166, endPoint y: 203, distance: 3.6
click at [166, 203] on div "Sexo real o explicito" at bounding box center [231, 204] width 159 height 7
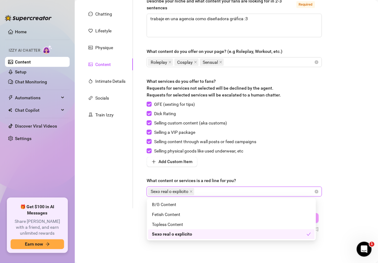
click at [160, 235] on div "Sexo real o explicito" at bounding box center [229, 234] width 155 height 7
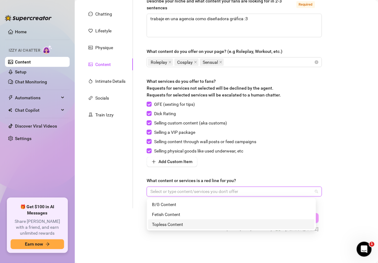
click at [132, 215] on form "Personal Info Chatting Lifestyle Physique Content Intimate Details Socials Trai…" at bounding box center [204, 117] width 247 height 253
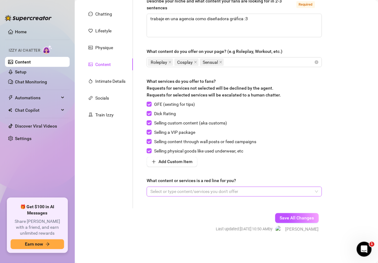
click at [180, 191] on div at bounding box center [231, 191] width 166 height 9
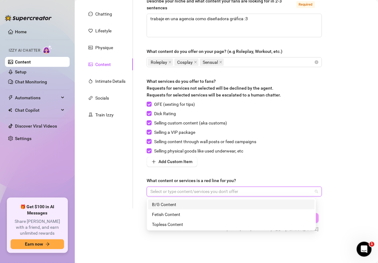
click at [167, 192] on div at bounding box center [231, 191] width 166 height 9
click at [169, 192] on div at bounding box center [231, 191] width 166 height 9
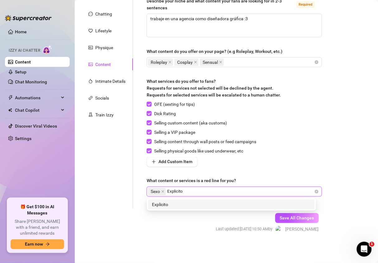
click at [166, 202] on div "Explicito" at bounding box center [231, 204] width 159 height 7
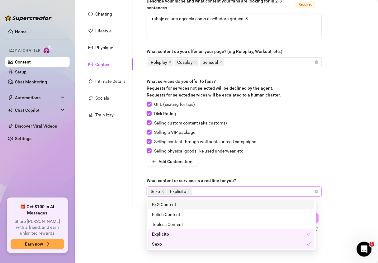
click at [358, 151] on div "Bio Import Bio from other creator Personal Info Chatting Lifestyle Physique Con…" at bounding box center [226, 111] width 291 height 265
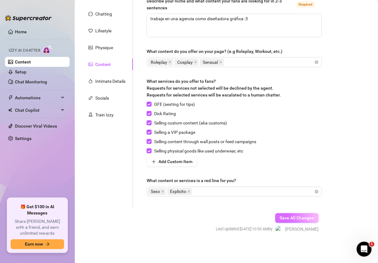
click at [287, 214] on button "Save All Changes" at bounding box center [297, 218] width 44 height 10
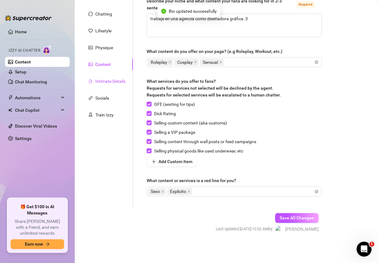
click at [110, 82] on div "Intimate Details" at bounding box center [110, 81] width 30 height 7
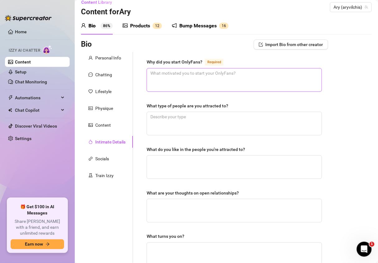
scroll to position [0, 0]
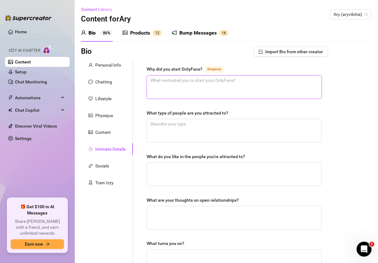
click at [243, 85] on textarea "Why did you start OnlyFans? Required" at bounding box center [234, 87] width 175 height 23
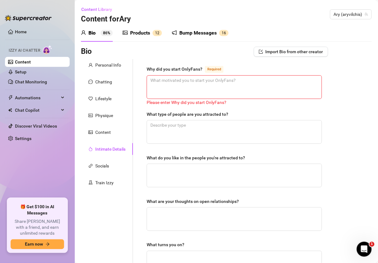
click at [104, 125] on div "Personal Info Chatting Lifestyle Physique Content Intimate Details Socials Trai…" at bounding box center [107, 216] width 52 height 314
click at [104, 128] on div "Content" at bounding box center [107, 132] width 52 height 12
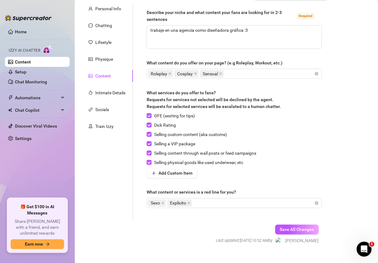
scroll to position [68, 0]
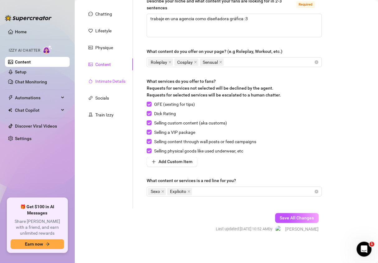
click at [108, 79] on div "Intimate Details" at bounding box center [110, 81] width 30 height 7
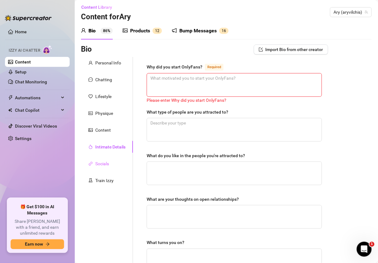
scroll to position [0, 0]
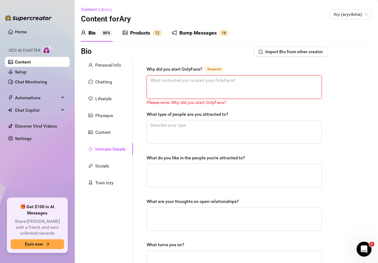
click at [187, 92] on textarea "Why did you start OnlyFans? Required" at bounding box center [234, 87] width 175 height 23
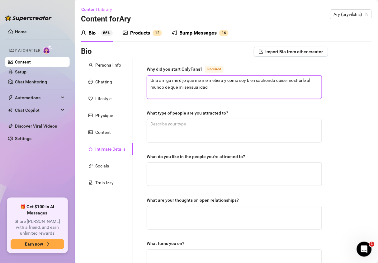
click at [221, 89] on textarea "Una amiga me dijo que me me metiera y como soy bien cachonda quise mostrarle al…" at bounding box center [234, 87] width 175 height 23
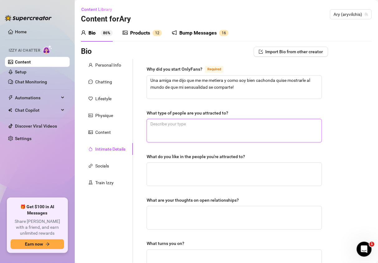
click at [196, 134] on textarea "What type of people are you attracted to?" at bounding box center [234, 130] width 175 height 23
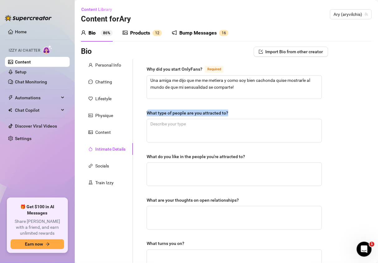
drag, startPoint x: 230, startPoint y: 114, endPoint x: 148, endPoint y: 111, distance: 81.9
click at [148, 111] on label "What type of people are you attracted to?" at bounding box center [190, 113] width 86 height 7
copy div "What type of people are you attracted to?"
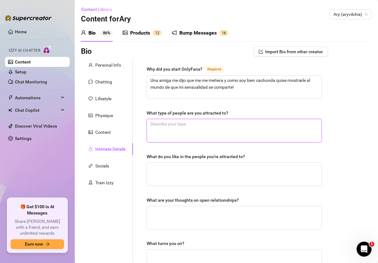
click at [159, 126] on textarea "What type of people are you attracted to?" at bounding box center [234, 130] width 175 height 23
click at [160, 124] on textarea "What type of people are you attracted to?" at bounding box center [234, 130] width 175 height 23
click at [245, 122] on textarea "Hago contenido sensual, de roleplay, cosplay y erotico" at bounding box center [234, 130] width 175 height 23
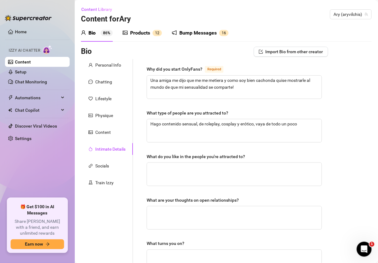
click at [204, 158] on div "What do you like in the people you're attracted to?" at bounding box center [196, 156] width 98 height 7
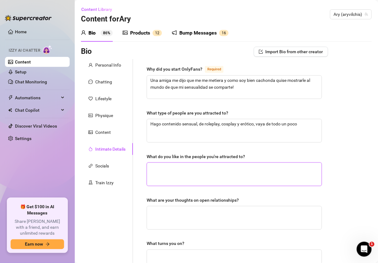
click at [204, 163] on textarea "What do you like in the people you're attracted to?" at bounding box center [234, 174] width 175 height 23
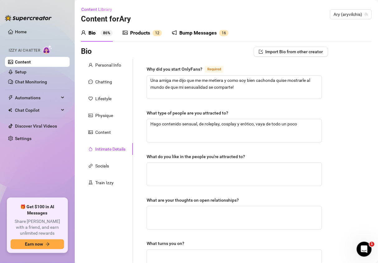
click at [204, 155] on div "What do you like in the people you're attracted to?" at bounding box center [196, 156] width 98 height 7
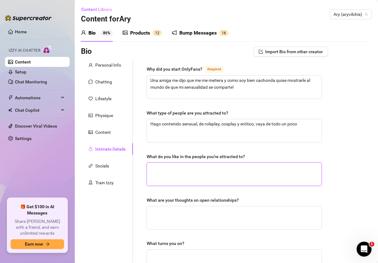
click at [204, 163] on textarea "What do you like in the people you're attracted to?" at bounding box center [234, 174] width 175 height 23
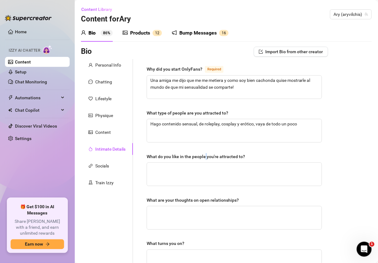
click at [204, 155] on div "What do you like in the people you're attracted to?" at bounding box center [196, 156] width 98 height 7
click at [204, 163] on textarea "What do you like in the people you're attracted to?" at bounding box center [234, 174] width 175 height 23
click at [204, 155] on div "What do you like in the people you're attracted to?" at bounding box center [196, 156] width 98 height 7
click at [204, 163] on textarea "What do you like in the people you're attracted to?" at bounding box center [234, 174] width 175 height 23
copy div "What do you like in the people you're attracted to?"
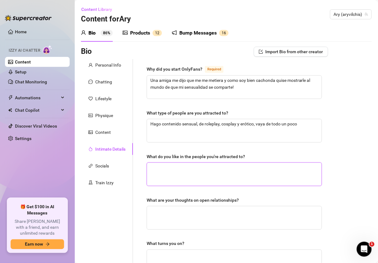
click at [187, 172] on textarea "What do you like in the people you're attracted to?" at bounding box center [234, 174] width 175 height 23
drag, startPoint x: 181, startPoint y: 176, endPoint x: 175, endPoint y: 176, distance: 6.8
click at [181, 176] on textarea "que sean sinceros, honestos, no me gusta la gente falsa y mucho menos problemat…" at bounding box center [234, 174] width 175 height 23
click at [159, 176] on textarea "que sean sinceros, honestos, no me gusta la gente falsa y mucho menos problemat…" at bounding box center [234, 174] width 175 height 23
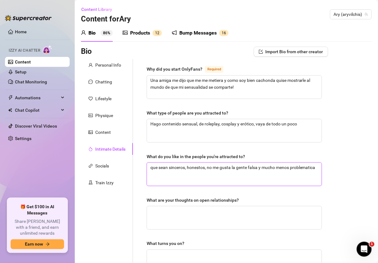
paste textarea
click at [167, 174] on textarea "que sean sinceros, honestos, no me gusta la gente falsa y mucho menos problemat…" at bounding box center [234, 174] width 175 height 23
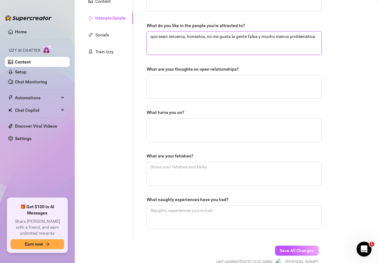
scroll to position [164, 0]
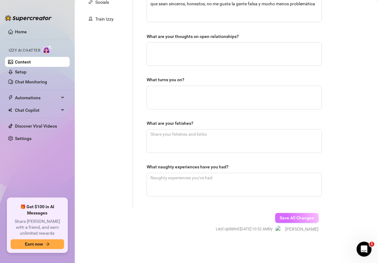
click at [300, 214] on button "Save All Changes" at bounding box center [297, 218] width 44 height 10
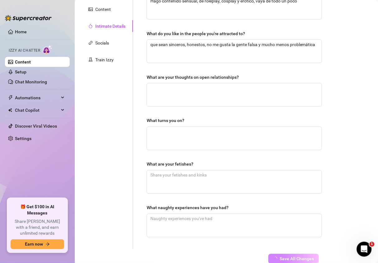
scroll to position [119, 0]
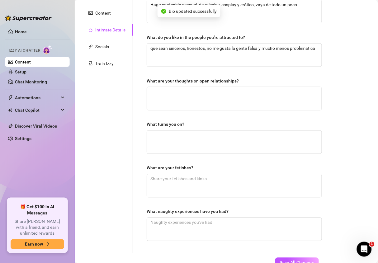
click at [200, 81] on div "What are your thoughts on open relationships?" at bounding box center [193, 80] width 92 height 7
click at [200, 87] on textarea "What are your thoughts on open relationships?" at bounding box center [234, 98] width 175 height 23
click at [200, 81] on div "What are your thoughts on open relationships?" at bounding box center [193, 80] width 92 height 7
click at [200, 87] on textarea "What are your thoughts on open relationships?" at bounding box center [234, 98] width 175 height 23
click at [200, 81] on div "What are your thoughts on open relationships?" at bounding box center [193, 80] width 92 height 7
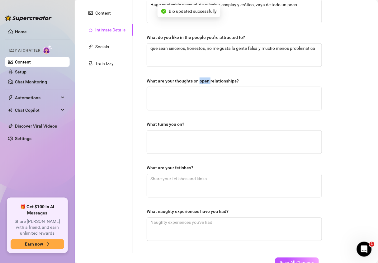
click at [200, 87] on textarea "What are your thoughts on open relationships?" at bounding box center [234, 98] width 175 height 23
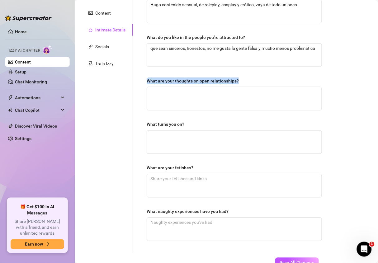
copy div "What are your thoughts on open relationships?"
click at [162, 86] on div "What are your thoughts on open relationships?" at bounding box center [234, 81] width 175 height 9
click at [162, 97] on textarea "What are your thoughts on open relationships?" at bounding box center [234, 98] width 175 height 23
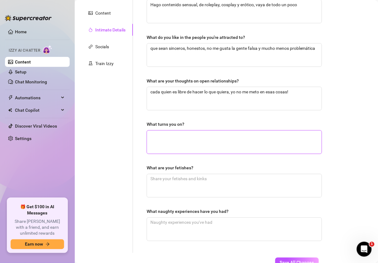
click at [179, 152] on textarea "What turns you on?" at bounding box center [234, 142] width 175 height 23
click at [161, 135] on textarea "Basicamente" at bounding box center [234, 142] width 175 height 23
click at [170, 137] on textarea "Basicámente" at bounding box center [234, 142] width 175 height 23
click at [168, 140] on textarea "Basicámente" at bounding box center [234, 142] width 175 height 23
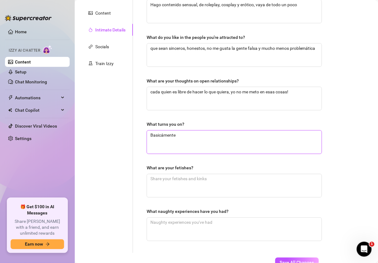
click at [168, 140] on textarea "Basicámente" at bounding box center [234, 142] width 175 height 23
paste textarea "ásica"
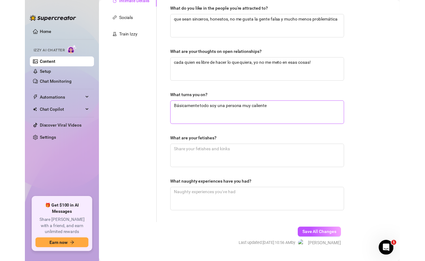
scroll to position [164, 0]
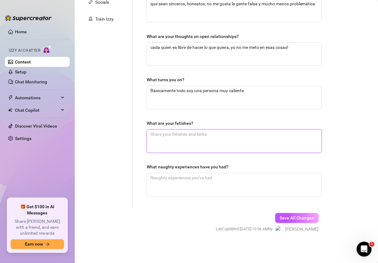
click at [179, 143] on textarea "What are your fetishes?" at bounding box center [234, 141] width 175 height 23
click at [289, 217] on span "Save All Changes" at bounding box center [297, 218] width 34 height 5
click at [187, 122] on div "What are your fetishes?" at bounding box center [170, 123] width 47 height 7
click at [187, 130] on textarea "What are your fetishes?" at bounding box center [234, 141] width 175 height 23
click at [187, 122] on div "What are your fetishes?" at bounding box center [170, 123] width 47 height 7
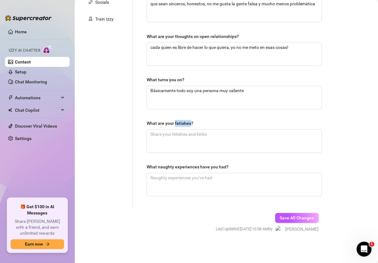
click at [187, 130] on textarea "What are your fetishes?" at bounding box center [234, 141] width 175 height 23
click at [187, 122] on div "What are your fetishes?" at bounding box center [170, 123] width 47 height 7
click at [187, 130] on textarea "What are your fetishes?" at bounding box center [234, 141] width 175 height 23
copy div "What are your fetishes?"
click at [180, 184] on textarea "What naughty experiences have you had?" at bounding box center [234, 184] width 175 height 23
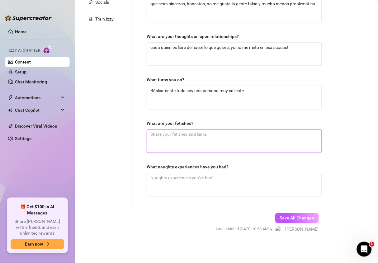
click at [177, 142] on textarea "What are your fetishes?" at bounding box center [234, 141] width 175 height 23
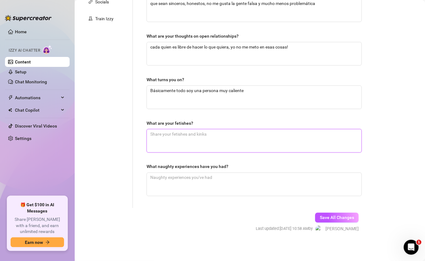
click at [176, 139] on textarea "What are your fetishes?" at bounding box center [254, 140] width 215 height 23
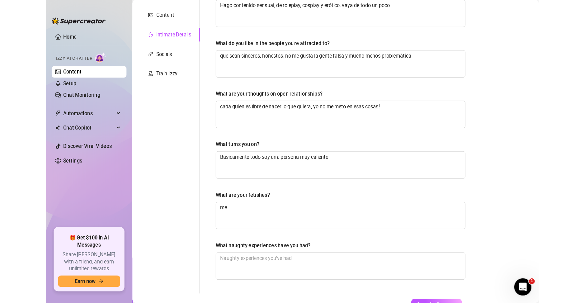
scroll to position [119, 0]
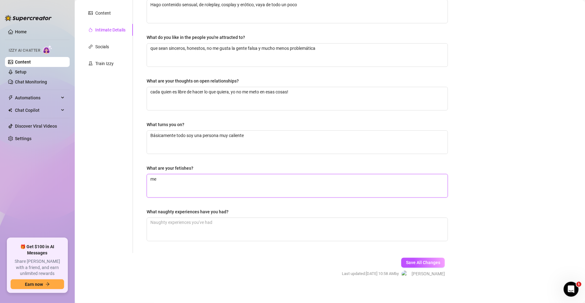
drag, startPoint x: 170, startPoint y: 196, endPoint x: 167, endPoint y: 186, distance: 10.7
click at [170, 196] on textarea "me" at bounding box center [297, 185] width 301 height 23
click at [167, 185] on textarea "me" at bounding box center [297, 185] width 301 height 23
drag, startPoint x: 366, startPoint y: 179, endPoint x: 370, endPoint y: 178, distance: 4.7
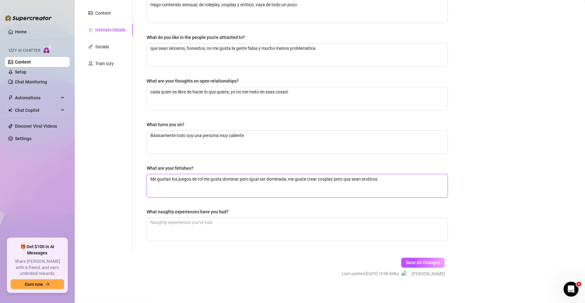
click at [366, 179] on textarea "Me gustan los juegos de rol me gusta dominar pero igual ser dominada, me gusta …" at bounding box center [297, 185] width 301 height 23
drag, startPoint x: 289, startPoint y: 6, endPoint x: 433, endPoint y: 27, distance: 145.5
click at [369, 177] on textarea "Me gustan los juegos de rol me gusta dominar pero igual ser dominada, me gusta …" at bounding box center [297, 185] width 301 height 23
click at [198, 212] on div "What naughty experiences have you had?" at bounding box center [188, 211] width 82 height 7
click at [198, 218] on textarea "What naughty experiences have you had?" at bounding box center [297, 229] width 301 height 23
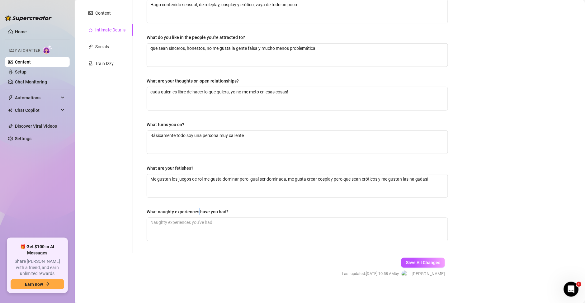
click at [198, 212] on div "What naughty experiences have you had?" at bounding box center [188, 211] width 82 height 7
click at [198, 218] on textarea "What naughty experiences have you had?" at bounding box center [297, 229] width 301 height 23
click at [198, 212] on div "What naughty experiences have you had?" at bounding box center [188, 211] width 82 height 7
click at [198, 218] on textarea "What naughty experiences have you had?" at bounding box center [297, 229] width 301 height 23
copy div "What naughty experiences have you had?"
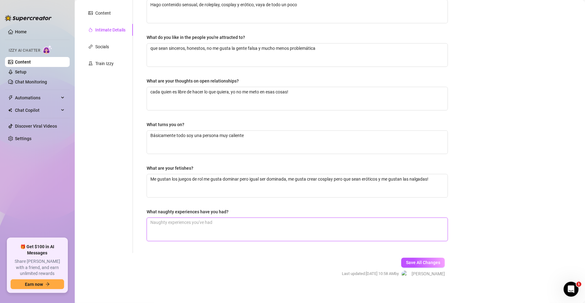
click at [218, 231] on textarea "What naughty experiences have you had?" at bounding box center [297, 229] width 301 height 23
click at [495, 29] on div "Bio Import Bio from other creator Personal Info Chatting Lifestyle Physique Con…" at bounding box center [329, 108] width 497 height 361
click at [234, 234] on textarea "What naughty experiences have you had?" at bounding box center [297, 229] width 301 height 23
paste textarea "Me encanta jugar con el espejo… el otro día me quedé viendo cómo mi cuerpo reac…"
click at [214, 223] on textarea "Me encanta jugar con el espejo… el otro día me quedé viendo cómo mi cuerpo reac…" at bounding box center [297, 229] width 301 height 23
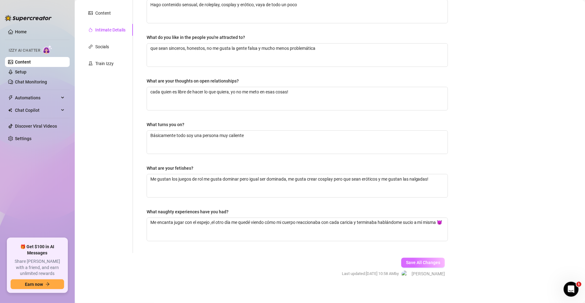
click at [427, 260] on span "Save All Changes" at bounding box center [423, 262] width 34 height 5
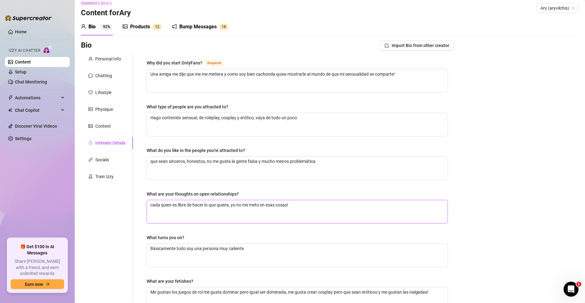
scroll to position [0, 0]
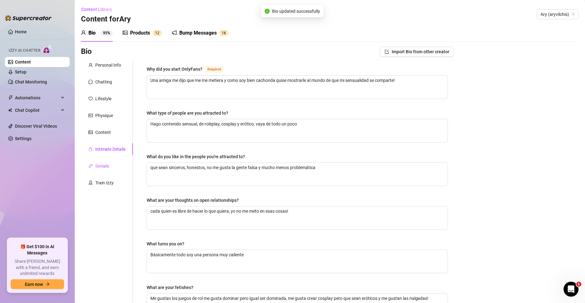
click at [95, 163] on div "Socials" at bounding box center [102, 165] width 14 height 7
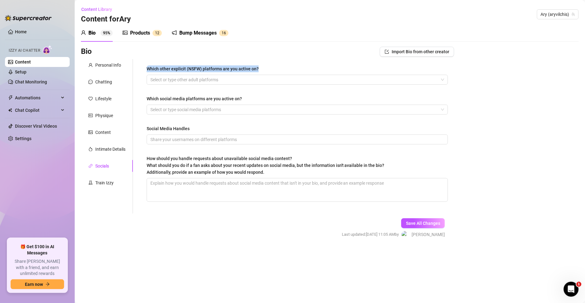
drag, startPoint x: 267, startPoint y: 67, endPoint x: 148, endPoint y: 70, distance: 119.2
click at [148, 70] on div "Which other explicit (NSFW) platforms are you active on? Select or type other a…" at bounding box center [297, 136] width 314 height 154
click at [159, 83] on div at bounding box center [294, 79] width 292 height 9
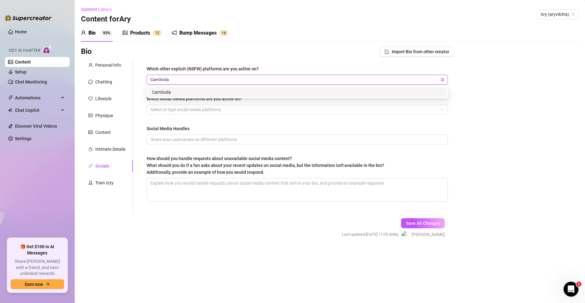
click at [168, 95] on div "CamSoda" at bounding box center [297, 92] width 291 height 7
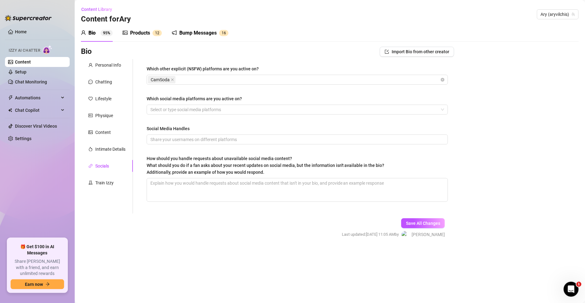
click at [295, 30] on div "Bio 95% Products 1 2 Bump Messages 1 6" at bounding box center [329, 32] width 497 height 17
click at [208, 79] on div "CamSoda" at bounding box center [294, 79] width 292 height 9
click at [175, 81] on span "CamSoda" at bounding box center [162, 79] width 28 height 7
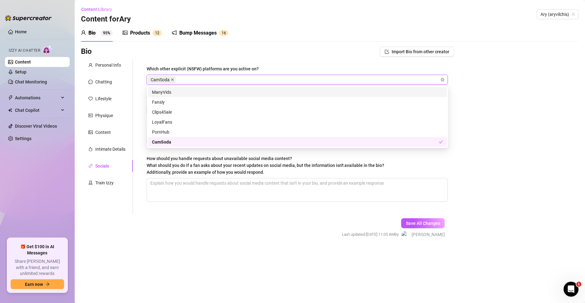
click at [171, 81] on icon "close" at bounding box center [172, 79] width 3 height 3
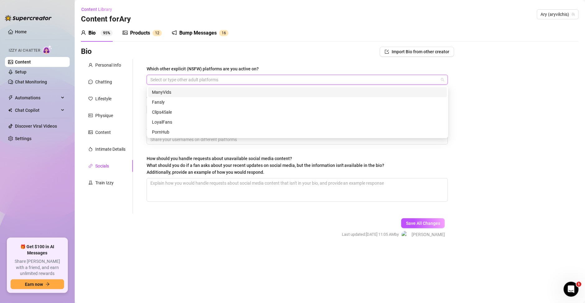
click at [175, 81] on div at bounding box center [294, 79] width 292 height 9
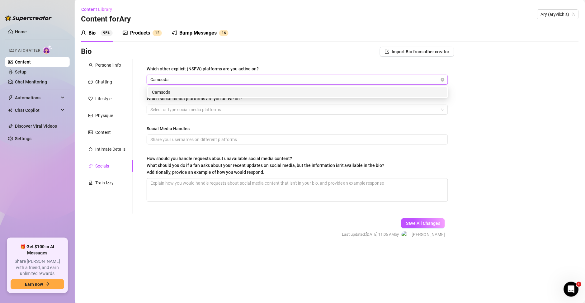
click at [179, 91] on div "Camsoda" at bounding box center [297, 92] width 291 height 7
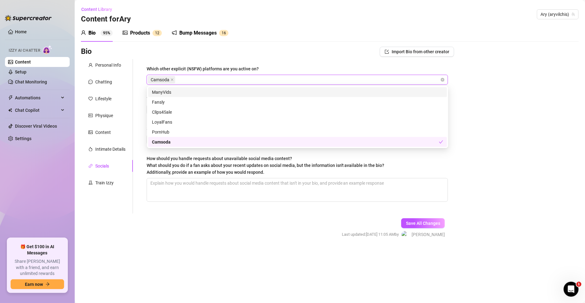
click at [269, 45] on div "Bio 95% Products 1 2 Bump Messages 1 6 Bio Import Bio from other creator Person…" at bounding box center [329, 136] width 497 height 225
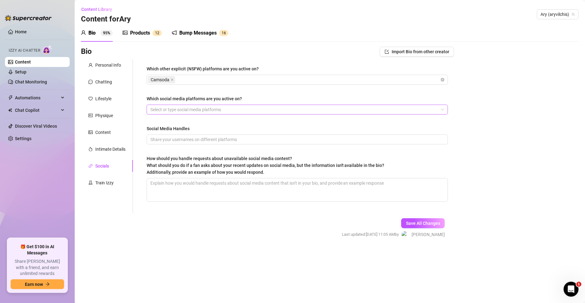
click at [182, 111] on div at bounding box center [294, 109] width 292 height 9
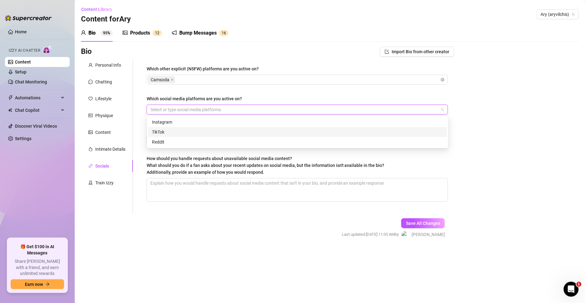
click at [173, 131] on div "TikTok" at bounding box center [297, 131] width 291 height 7
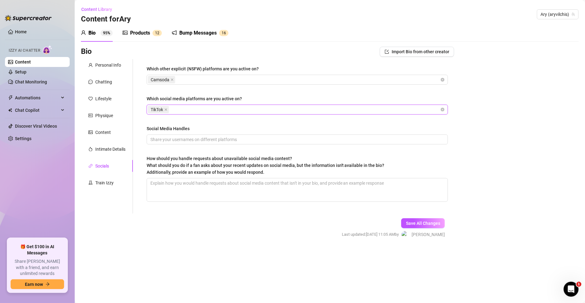
click at [189, 111] on div "TikTok" at bounding box center [294, 109] width 292 height 9
click at [171, 110] on input "Which social media platforms are you active on?" at bounding box center [170, 109] width 1 height 7
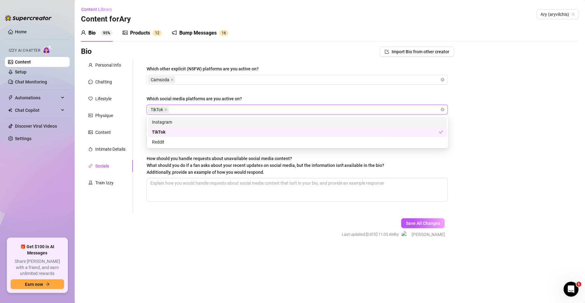
click at [172, 121] on div "Instagram" at bounding box center [297, 122] width 291 height 7
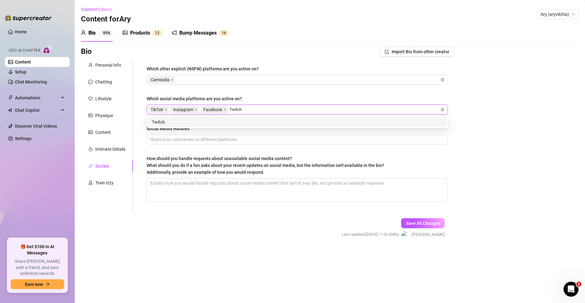
click at [196, 119] on div "Twitch" at bounding box center [297, 122] width 291 height 7
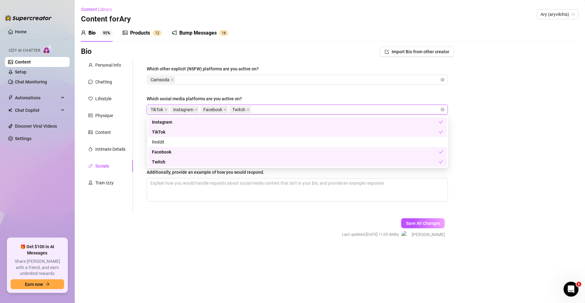
click at [331, 90] on div "Which other explicit (NSFW) platforms are you active on? Camsoda Which social m…" at bounding box center [297, 136] width 301 height 142
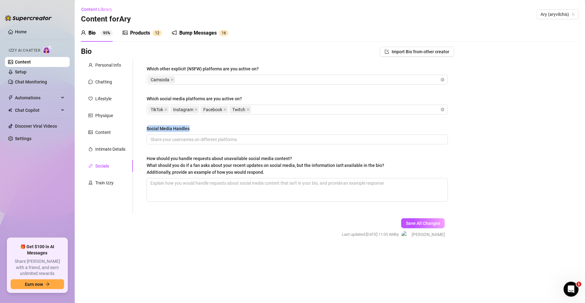
drag, startPoint x: 191, startPoint y: 128, endPoint x: 135, endPoint y: 128, distance: 56.6
click at [135, 128] on div "Which other explicit (NSFW) platforms are you active on? Camsoda Which social m…" at bounding box center [293, 136] width 321 height 154
click at [189, 139] on input "Social Media Handles" at bounding box center [296, 139] width 292 height 7
click at [156, 142] on input "Social Media Handles" at bounding box center [296, 139] width 292 height 7
paste input "aryvilchis"
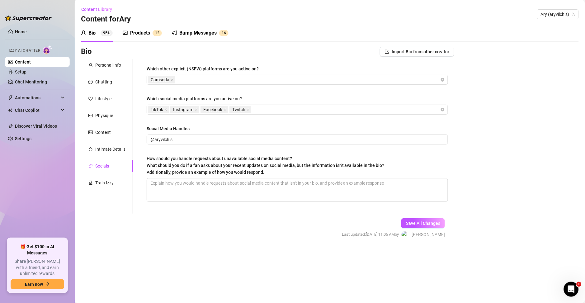
click at [241, 252] on main "Content Library Content for [PERSON_NAME] (aryvilchis) Bio 95% Products 1 2 Bum…" at bounding box center [330, 151] width 510 height 303
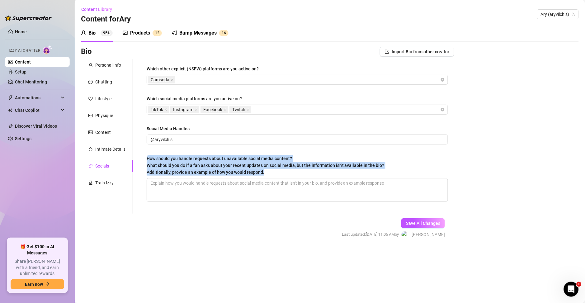
drag, startPoint x: 283, startPoint y: 175, endPoint x: 138, endPoint y: 159, distance: 145.2
click at [138, 159] on div "Which other explicit (NSFW) platforms are you active on? Camsoda Which social m…" at bounding box center [293, 136] width 321 height 154
click at [283, 173] on div "How should you handle requests about unavailable social media content? What sho…" at bounding box center [266, 165] width 238 height 21
click at [283, 178] on textarea "How should you handle requests about unavailable social media content? What sho…" at bounding box center [297, 189] width 301 height 23
drag, startPoint x: 280, startPoint y: 175, endPoint x: 142, endPoint y: 158, distance: 138.6
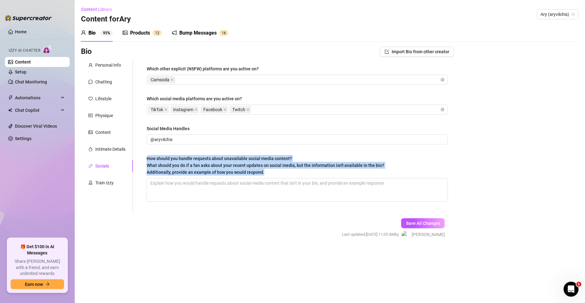
click at [142, 158] on div "Which other explicit (NSFW) platforms are you active on? Camsoda Which social m…" at bounding box center [297, 136] width 314 height 154
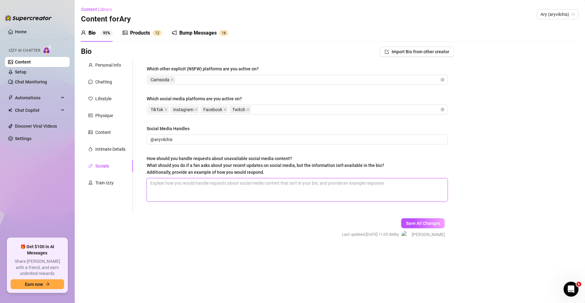
click at [204, 188] on textarea "How should you handle requests about unavailable social media content? What sho…" at bounding box center [297, 189] width 301 height 23
click at [484, 141] on div "Bio Import Bio from other creator Personal Info Chatting Lifestyle Physique Con…" at bounding box center [329, 148] width 497 height 203
click at [253, 194] on textarea "How should you handle requests about unavailable social media content? What sho…" at bounding box center [297, 189] width 301 height 23
click at [177, 197] on textarea "How should you handle requests about unavailable social media content? What sho…" at bounding box center [297, 189] width 301 height 23
click at [184, 184] on textarea "How should you handle requests about unavailable social media content? What sho…" at bounding box center [297, 189] width 301 height 23
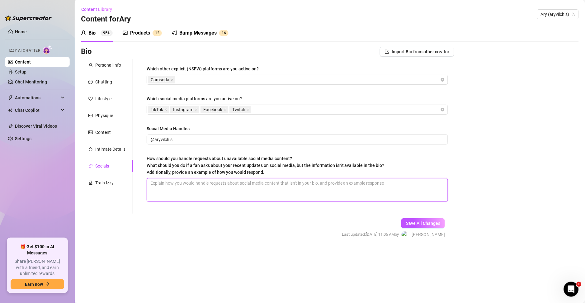
click at [245, 183] on textarea "How should you handle requests about unavailable social media content? What sho…" at bounding box center [297, 189] width 301 height 23
paste textarea "“Bebé, lo más hot no está en redes 👀🔥… ahí solo pongo un adelanto"
click at [152, 181] on textarea "“Bebé, lo más hot no está en redes 👀🔥… ahí solo pongo un adelanto" at bounding box center [297, 189] width 301 height 23
click at [299, 184] on textarea "Bebé, lo más hot no está en redes 👀🔥… ahí solo pongo un adelanto" at bounding box center [297, 189] width 301 height 23
drag, startPoint x: 231, startPoint y: 184, endPoint x: 252, endPoint y: 172, distance: 24.4
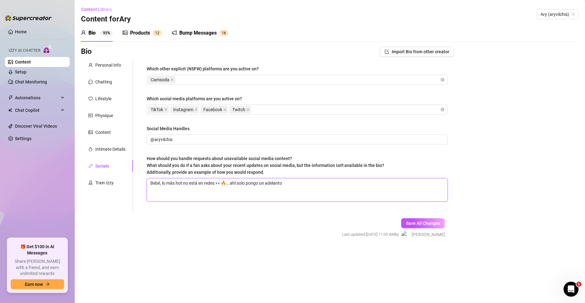
click at [231, 184] on textarea "Bebé, lo más hot no está en redes 👀🔥… ahí solo pongo un adelanto" at bounding box center [297, 189] width 301 height 23
drag, startPoint x: 160, startPoint y: 184, endPoint x: 165, endPoint y: 181, distance: 6.7
click at [160, 184] on textarea "Bebé, lo más hot no está en redes 👀🔥 ahí solo pongo un adelanto" at bounding box center [297, 189] width 301 height 23
click at [168, 199] on textarea "Bebé lo más hot no está en redes 👀🔥 ahí solo pongo un adelanto" at bounding box center [297, 189] width 301 height 23
paste textarea "Si quieres ver mis últimas travesuras completas, tienes que pasar a mi OF 💦, ah…"
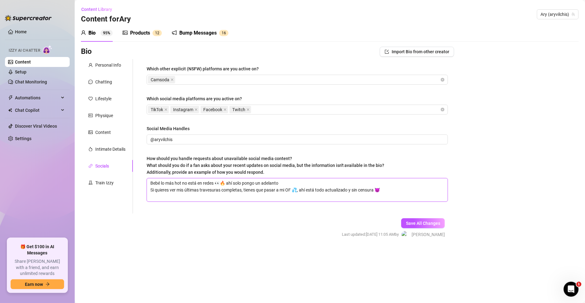
click at [284, 190] on textarea "Bebé lo más hot no está en redes 👀🔥 ahí solo pongo un adelanto Si quieres ver m…" at bounding box center [297, 189] width 301 height 23
drag, startPoint x: 387, startPoint y: 190, endPoint x: 366, endPoint y: 192, distance: 20.3
click at [366, 192] on textarea "Bebé lo más hot no está en redes 👀🔥 ahí solo pongo un adelanto Si quieres ver m…" at bounding box center [297, 189] width 301 height 23
drag, startPoint x: 371, startPoint y: 188, endPoint x: 376, endPoint y: 185, distance: 6.3
click at [371, 188] on textarea "Bebé lo más hot no está en redes 👀🔥 ahí solo pongo un adelanto Si quieres ver m…" at bounding box center [297, 189] width 301 height 23
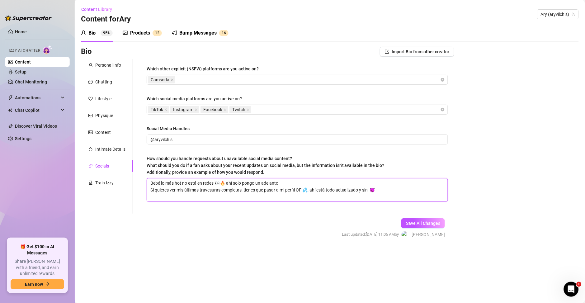
paste textarea "restricciones"
click at [418, 221] on span "Save All Changes" at bounding box center [423, 223] width 34 height 5
click at [108, 179] on div "Train Izzy" at bounding box center [107, 183] width 52 height 12
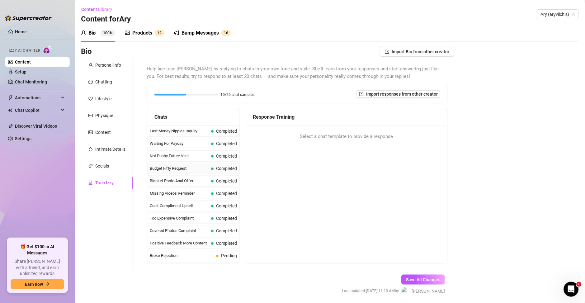
click at [194, 171] on span "Budget Fifty Request" at bounding box center [179, 168] width 59 height 6
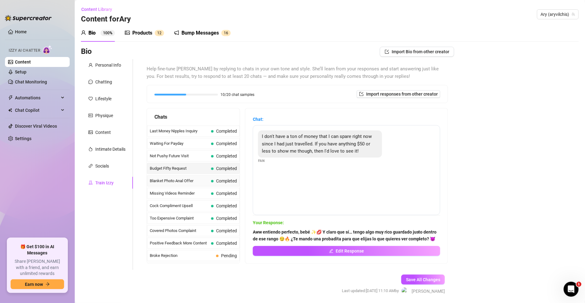
click at [192, 180] on span "Blanket Photo Anal Offer" at bounding box center [179, 181] width 59 height 6
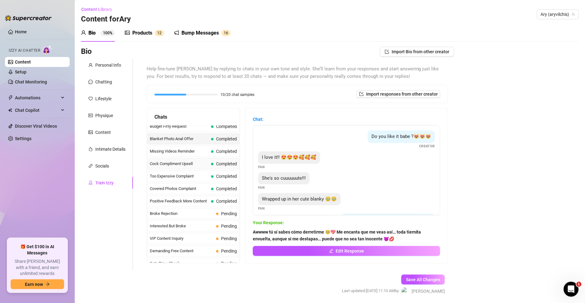
scroll to position [45, 0]
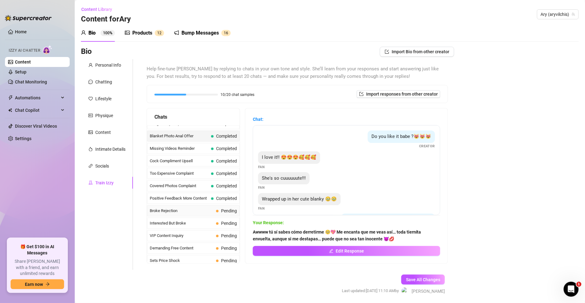
click at [195, 209] on span "Broke Rejection" at bounding box center [182, 211] width 64 height 6
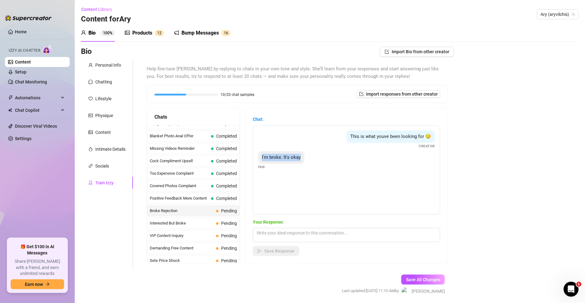
drag, startPoint x: 309, startPoint y: 158, endPoint x: 253, endPoint y: 161, distance: 56.1
click at [253, 161] on div "Chat: This is what youve been looking for 😏 Creator I'm broke. It's okay Fan Yo…" at bounding box center [346, 185] width 202 height 155
click at [283, 234] on textarea at bounding box center [346, 235] width 187 height 14
paste textarea "Está bien cariño, yo sé que cuando puedas te vas a dar tu gustito conmigo 😈"
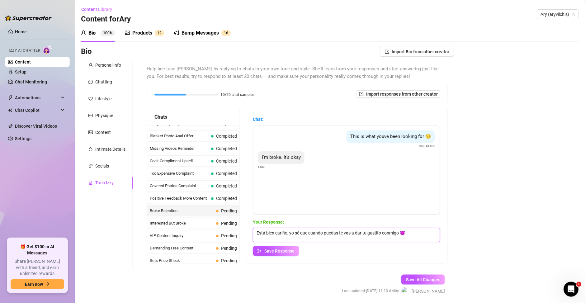
click at [288, 233] on textarea "Está bien cariño, yo sé que cuando puedas te vas a dar tu gustito conmigo 😈" at bounding box center [346, 235] width 187 height 14
click at [289, 251] on span "Save Response" at bounding box center [279, 250] width 30 height 5
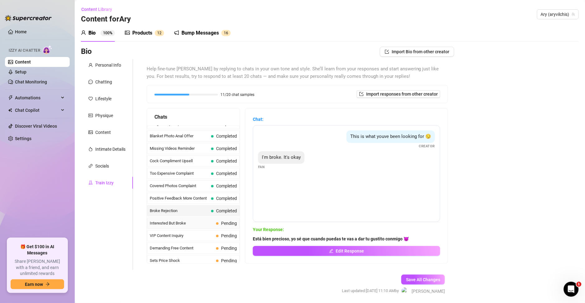
click at [199, 222] on span "Interested But Broke" at bounding box center [182, 223] width 64 height 6
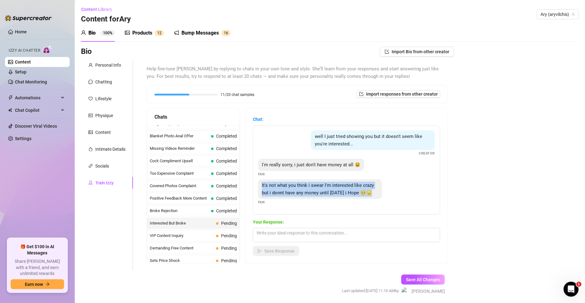
drag, startPoint x: 315, startPoint y: 200, endPoint x: 257, endPoint y: 186, distance: 59.8
click at [257, 186] on div "Chat: well I just tried showing you but it doesn't seem like you're interested.…" at bounding box center [346, 185] width 202 height 155
click at [300, 234] on textarea at bounding box center [346, 235] width 187 height 14
paste textarea "“Está bien guapo, entiendo 💕 pero cuando llegue el [DATE] quiero que vengas dir…"
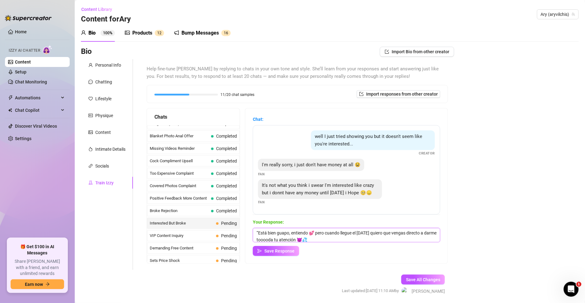
scroll to position [0, 0]
click at [264, 230] on textarea "“Está bien guapo, entiendo 💕 pero cuando llegue el [DATE] quiero que vengas dir…" at bounding box center [346, 235] width 187 height 14
click at [273, 253] on span "Save Response" at bounding box center [279, 250] width 30 height 5
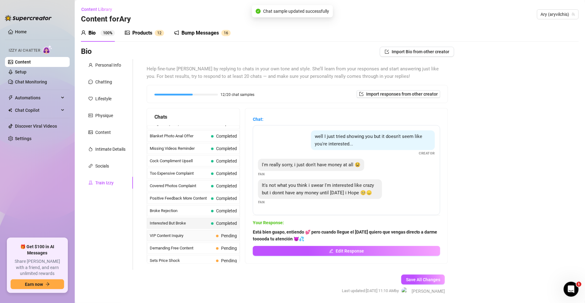
click at [204, 235] on span "VIP Content Inquiry" at bounding box center [182, 235] width 64 height 6
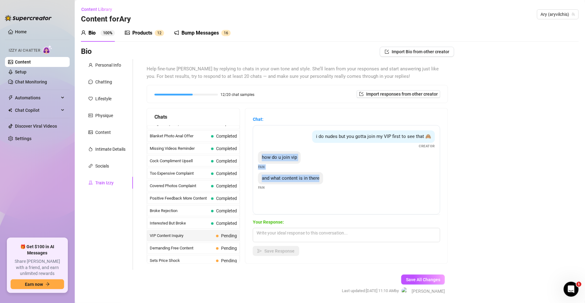
drag, startPoint x: 329, startPoint y: 186, endPoint x: 270, endPoint y: 166, distance: 62.5
click at [270, 166] on div "i do nudes but you gotta join my VIP first to see that 🙈 Creator how do u join …" at bounding box center [346, 169] width 187 height 89
click at [292, 233] on textarea at bounding box center [346, 235] width 187 height 14
paste textarea "Muy fácil bb 😏 te unes en mi perfil y listo, ya eres VIP. Ahí tengo todo lo que…"
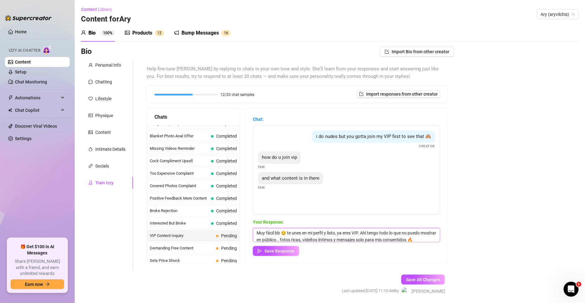
scroll to position [9, 0]
drag, startPoint x: 368, startPoint y: 233, endPoint x: 408, endPoint y: 253, distance: 44.5
click at [408, 253] on div "Your Response: Muy fácil bb 😏 te unes en mi perfil y listo, ya eres VIP. Ahí te…" at bounding box center [346, 236] width 187 height 37
click at [334, 239] on textarea "Muy fácil bb 😏 te unes en mi perfil y listo, ya eres VIP. Ahí tengo todo lo que…" at bounding box center [346, 235] width 187 height 14
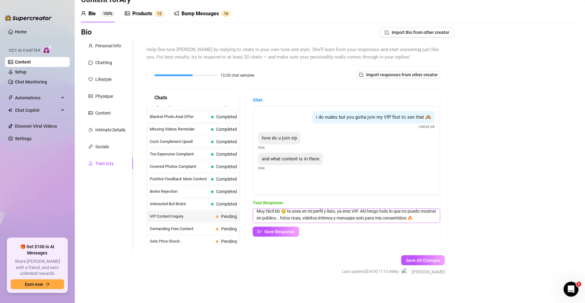
scroll to position [21, 0]
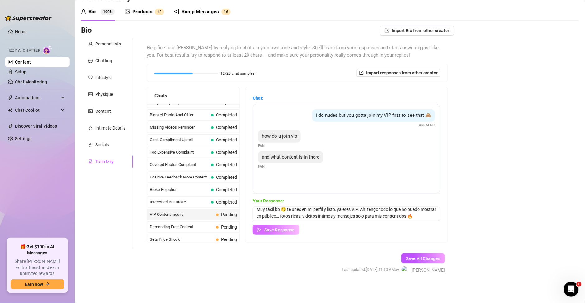
click at [282, 233] on button "Save Response" at bounding box center [276, 230] width 46 height 10
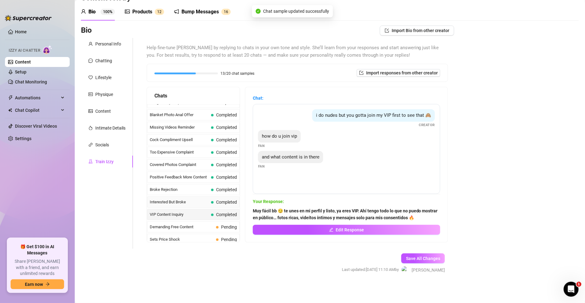
click at [178, 206] on div "Interested But Broke Completed" at bounding box center [193, 201] width 93 height 11
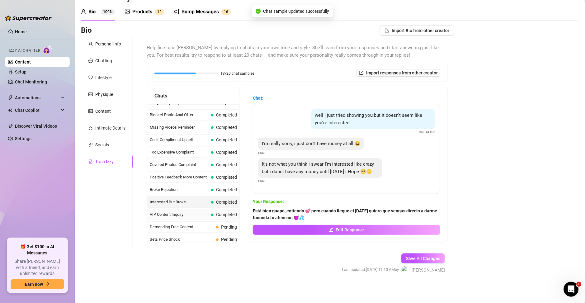
click at [180, 214] on span "VIP Content Inquiry" at bounding box center [179, 214] width 59 height 6
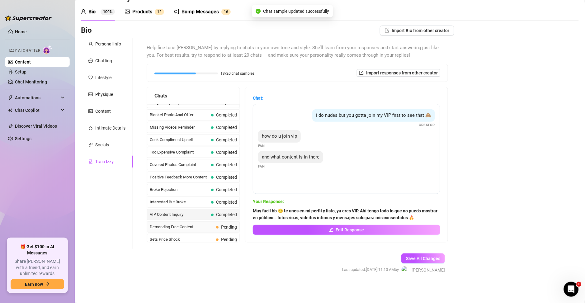
click at [192, 228] on span "Demanding Free Content" at bounding box center [182, 227] width 64 height 6
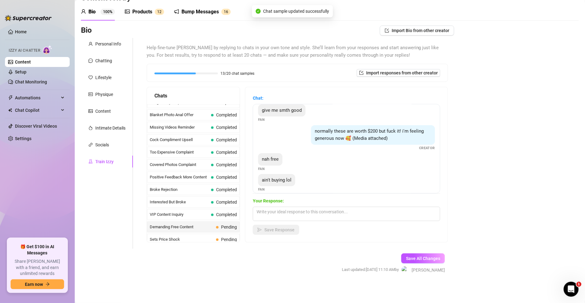
scroll to position [53, 0]
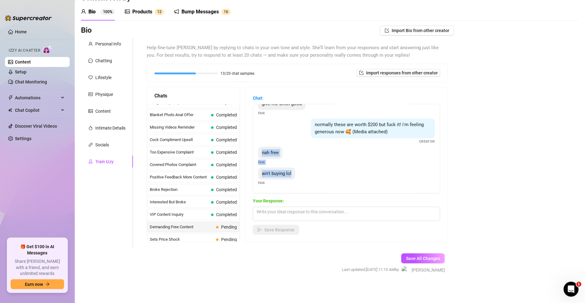
drag, startPoint x: 301, startPoint y: 176, endPoint x: 265, endPoint y: 154, distance: 42.2
click at [265, 154] on div "i was promised nudes for this Fan nudes or at least topless Fan give me smth go…" at bounding box center [346, 148] width 187 height 89
click at [308, 214] on textarea at bounding box center [346, 214] width 187 height 14
paste textarea "Ajá, así todos dicen 😏… pero cuando veas lo que me guardo en privado, vas a ter…"
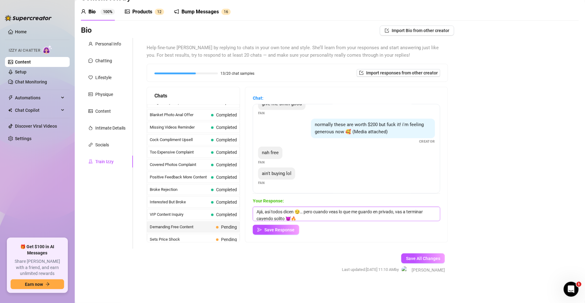
scroll to position [0, 0]
click at [271, 212] on textarea "Ajá, así todos dicen 😏… pero cuando veas lo que me guardo en privado, vas a ter…" at bounding box center [346, 214] width 187 height 14
click at [281, 230] on span "Save Response" at bounding box center [279, 229] width 30 height 5
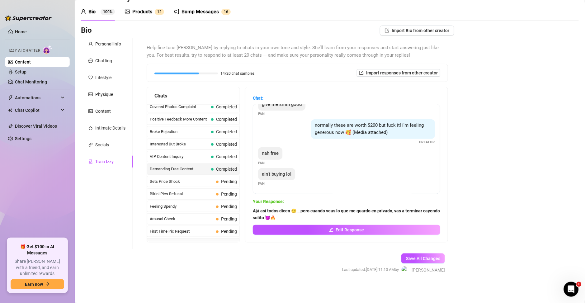
scroll to position [90, 0]
click at [195, 193] on span "Sets Price Shock" at bounding box center [182, 194] width 64 height 6
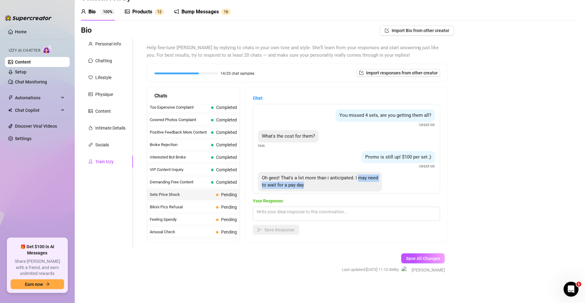
drag, startPoint x: 343, startPoint y: 186, endPoint x: 252, endPoint y: 181, distance: 90.3
click at [252, 181] on div "Chat: You missed 4 sets, are you getting them all? Creator What's the cost for …" at bounding box center [346, 164] width 202 height 155
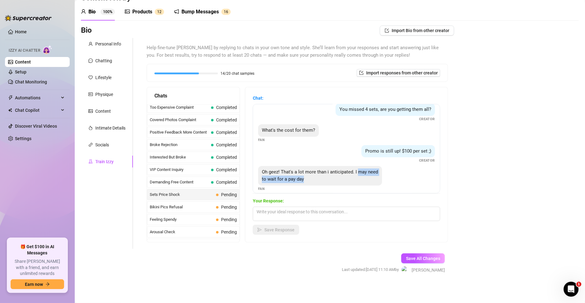
scroll to position [12, 0]
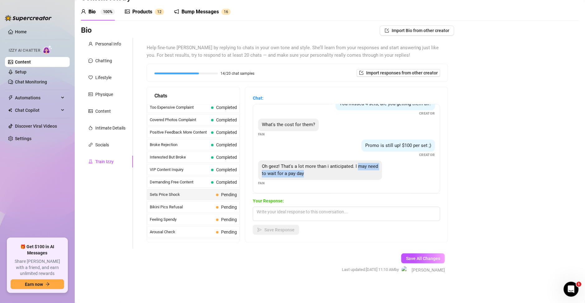
click at [344, 173] on div "Oh geez! That's a lot more than i anticipated. I may need to wait for a pay day" at bounding box center [320, 170] width 124 height 20
drag, startPoint x: 341, startPoint y: 173, endPoint x: 257, endPoint y: 164, distance: 84.5
click at [257, 164] on div "Chat: You missed 4 sets, are you getting them all? Creator What's the cost for …" at bounding box center [346, 164] width 202 height 155
click at [352, 216] on textarea at bounding box center [346, 214] width 187 height 14
paste textarea "[PERSON_NAME] amorcito, te entiendo 😏… pero mientras esperas, puedes ir imagina…"
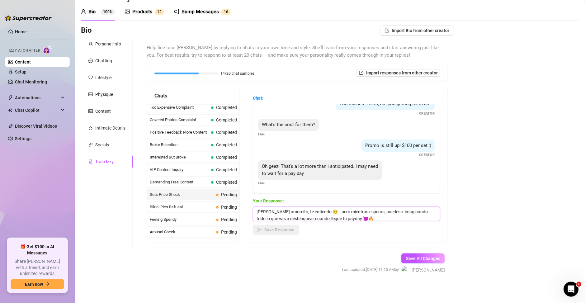
scroll to position [0, 0]
click at [281, 212] on textarea "[PERSON_NAME] amorcito, te entiendo 😏… pero mientras esperas, puedes ir imagina…" at bounding box center [346, 214] width 187 height 14
click at [273, 212] on textarea "[PERSON_NAME] amorcito, te entiendo 😏… pero mientras esperas, puedes ir imagina…" at bounding box center [346, 214] width 187 height 14
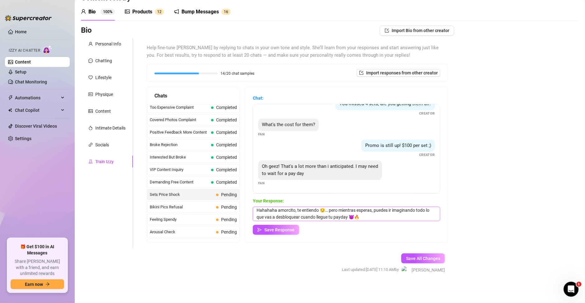
scroll to position [2, 0]
click at [367, 215] on textarea "Hahahaha amorcito, te entiendo 😏… pero mientras esperas, puedes ir imaginando t…" at bounding box center [346, 214] width 187 height 14
click at [294, 228] on span "Save Response" at bounding box center [279, 229] width 30 height 5
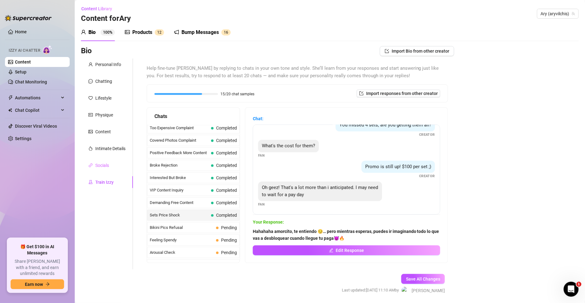
scroll to position [0, 0]
